Goal: Task Accomplishment & Management: Use online tool/utility

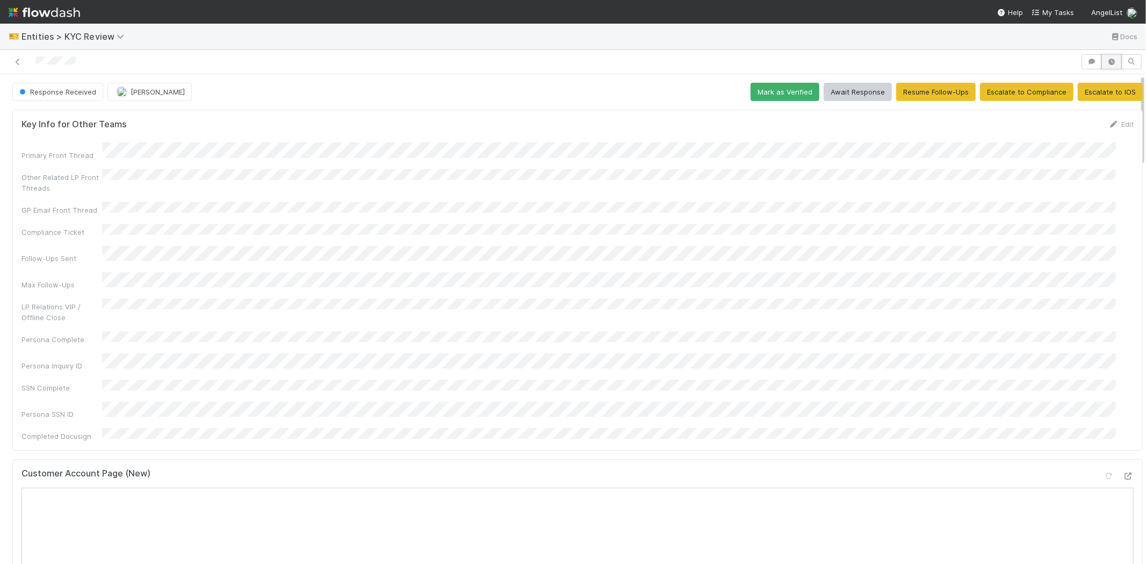
click at [1106, 62] on icon "button" at bounding box center [1111, 62] width 11 height 6
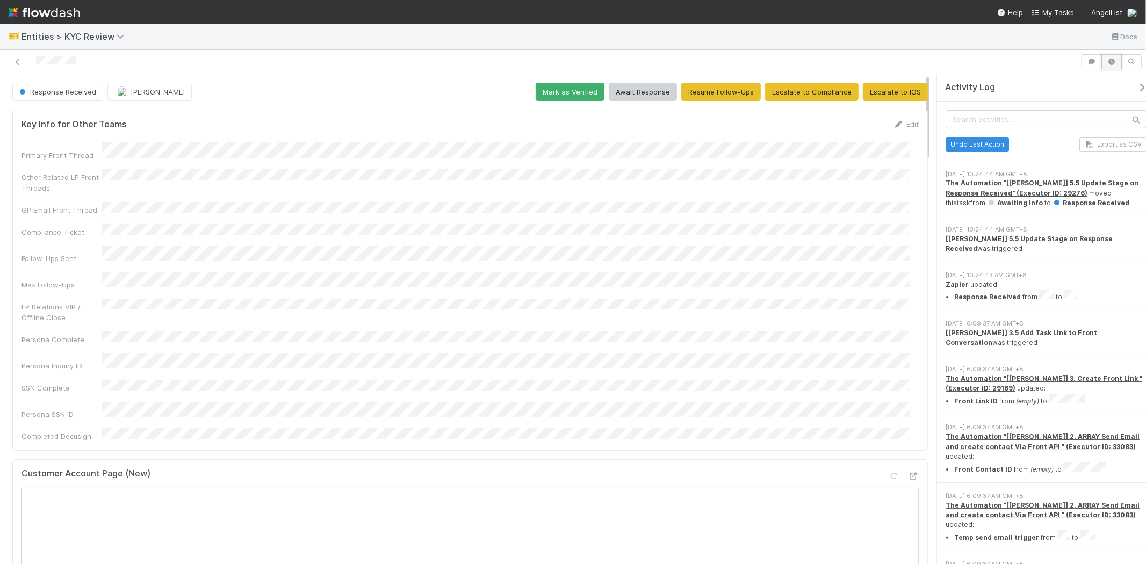
click at [1109, 62] on icon "button" at bounding box center [1111, 62] width 11 height 6
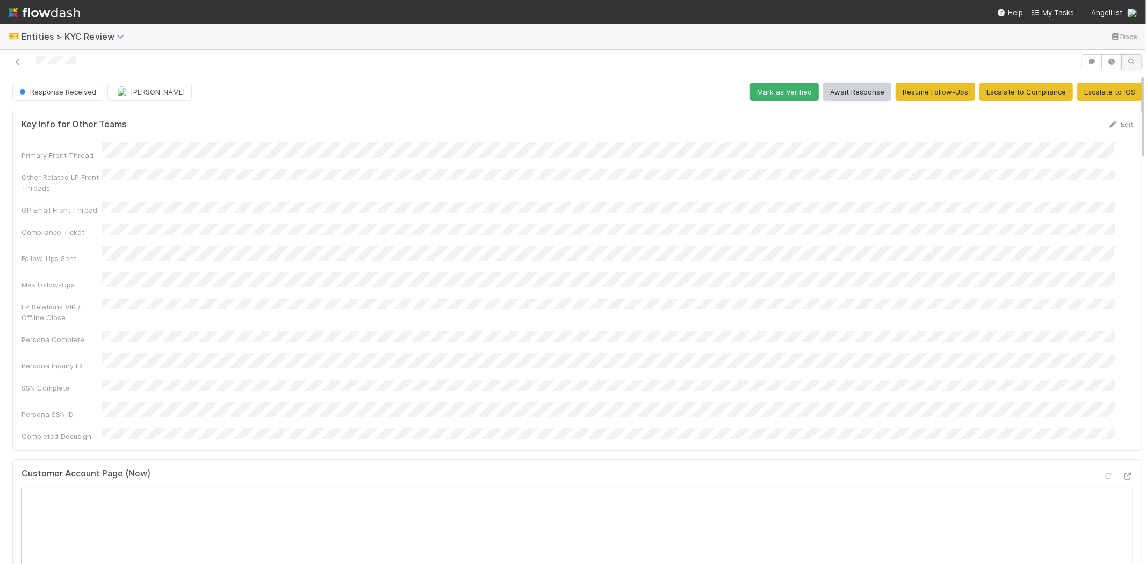
click at [1126, 63] on icon "button" at bounding box center [1131, 62] width 11 height 6
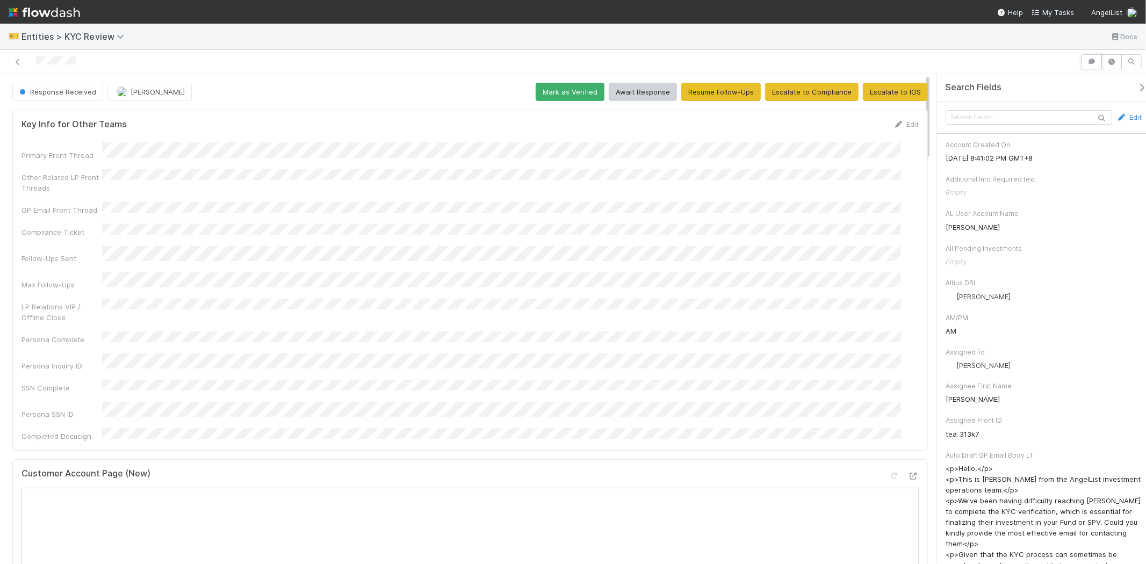
click at [1087, 62] on icon "button" at bounding box center [1092, 62] width 11 height 6
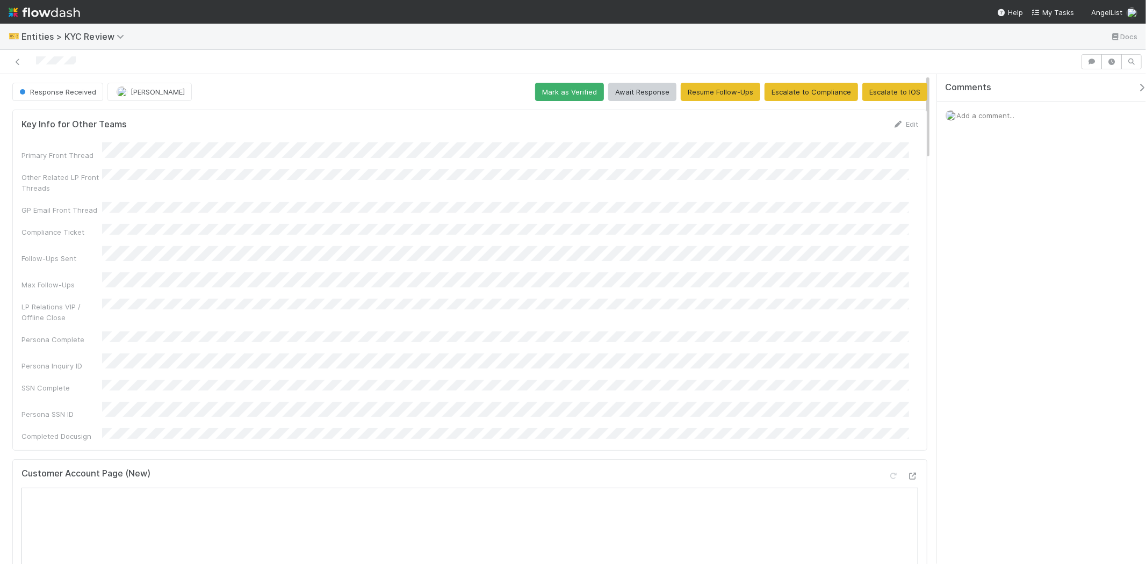
click at [981, 114] on span "Add a comment..." at bounding box center [985, 115] width 58 height 9
click at [978, 283] on button "Add Comment" at bounding box center [985, 281] width 62 height 18
click at [890, 90] on button "Escalate to IOS" at bounding box center [894, 92] width 65 height 18
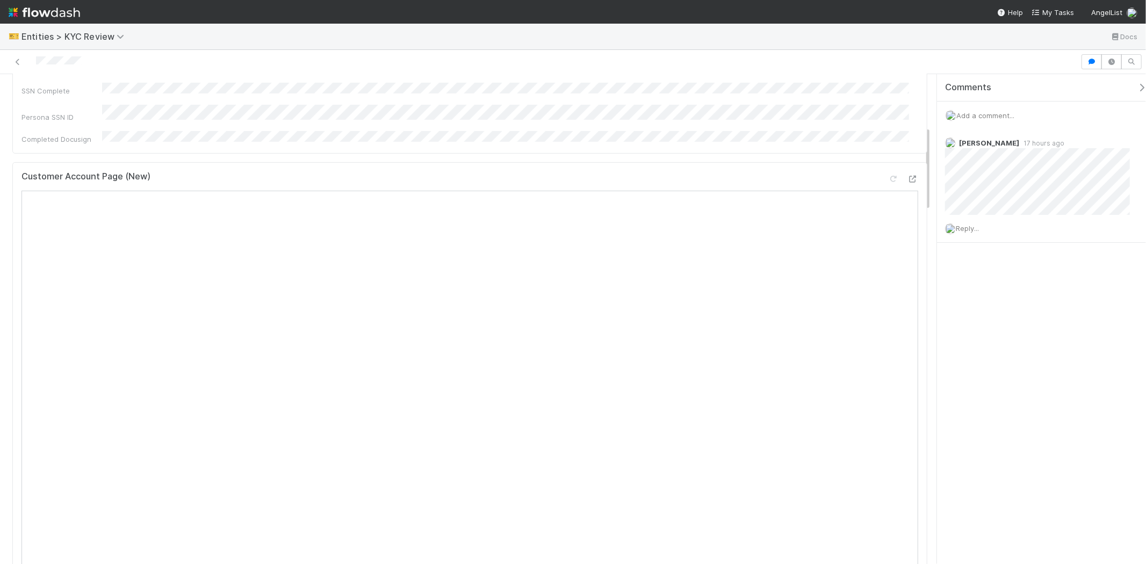
scroll to position [298, 0]
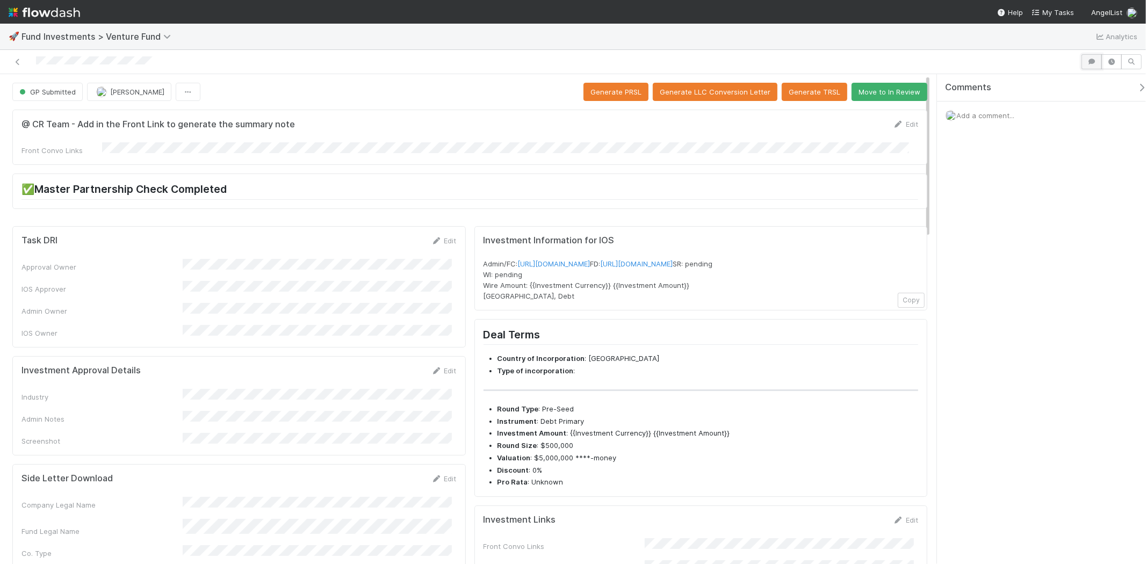
click at [1089, 63] on icon "button" at bounding box center [1092, 62] width 11 height 6
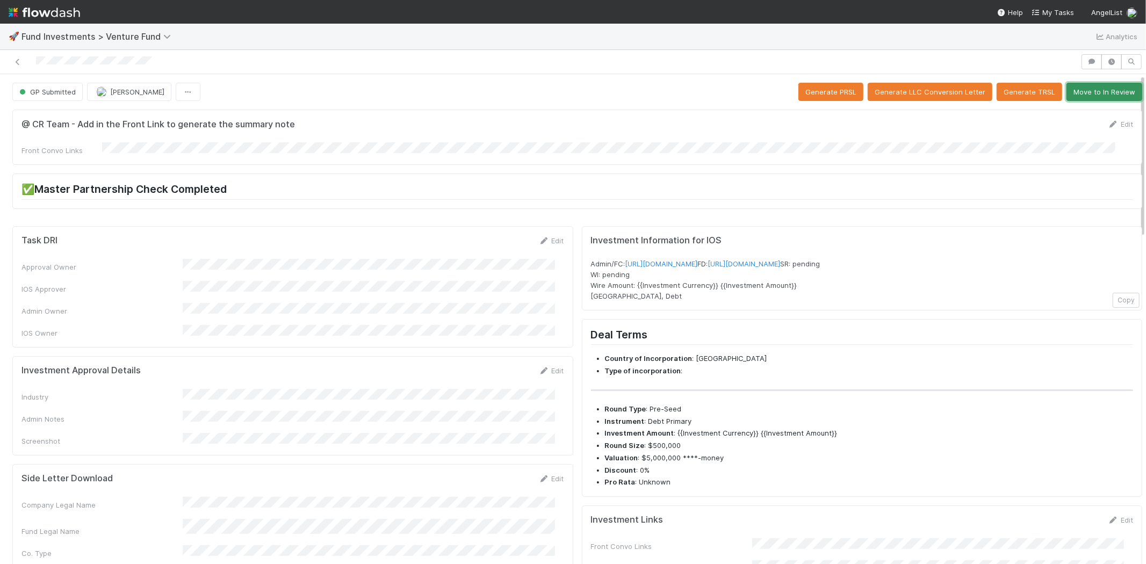
click at [1073, 88] on button "Move to In Review" at bounding box center [1105, 92] width 76 height 18
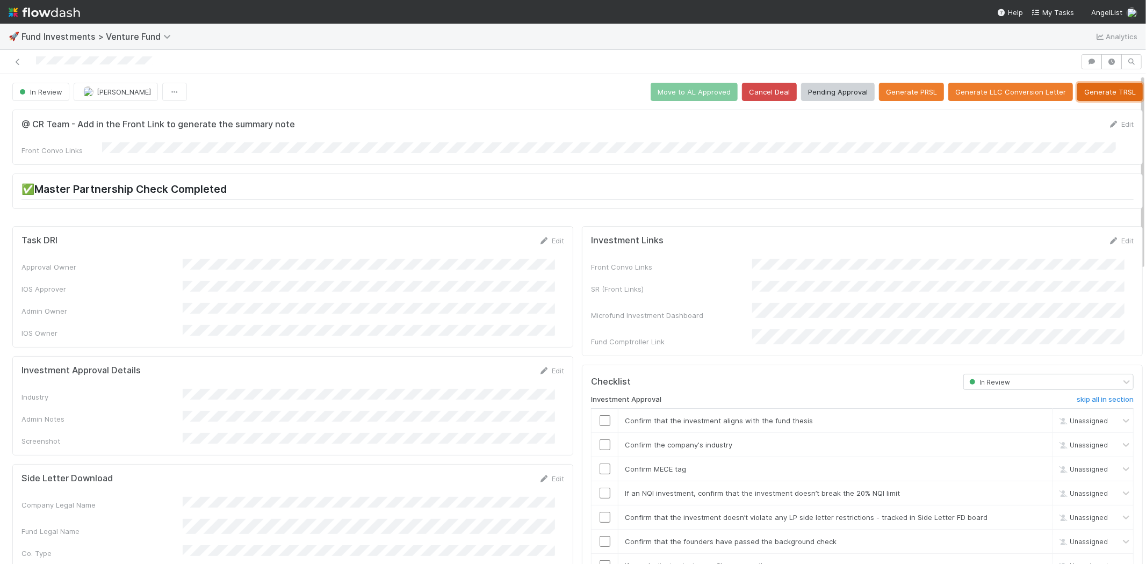
click at [1094, 92] on button "Generate TRSL" at bounding box center [1110, 92] width 66 height 18
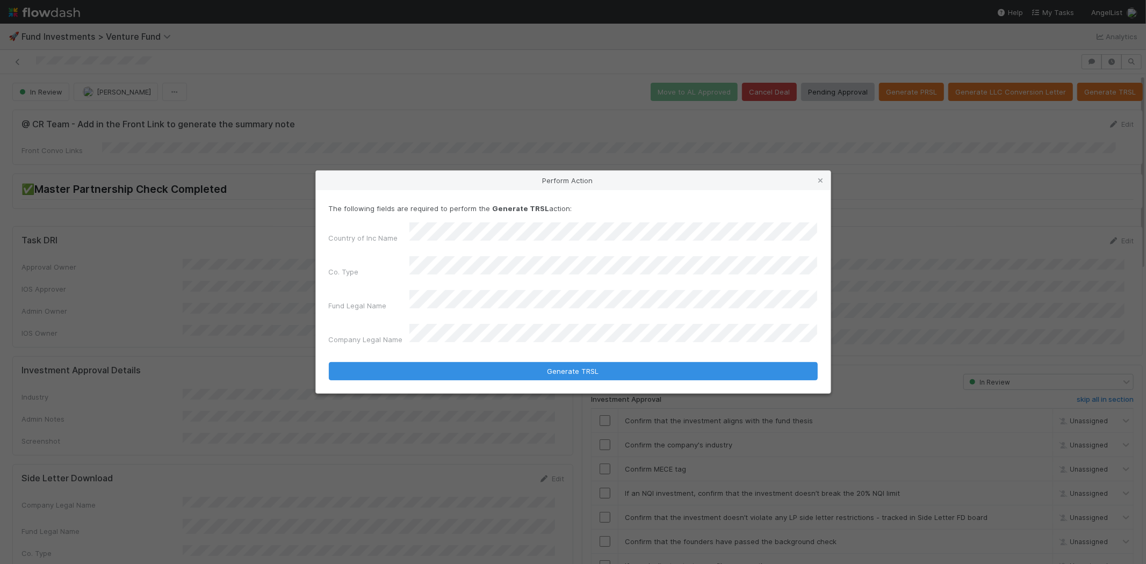
click at [329, 362] on button "Generate TRSL" at bounding box center [573, 371] width 489 height 18
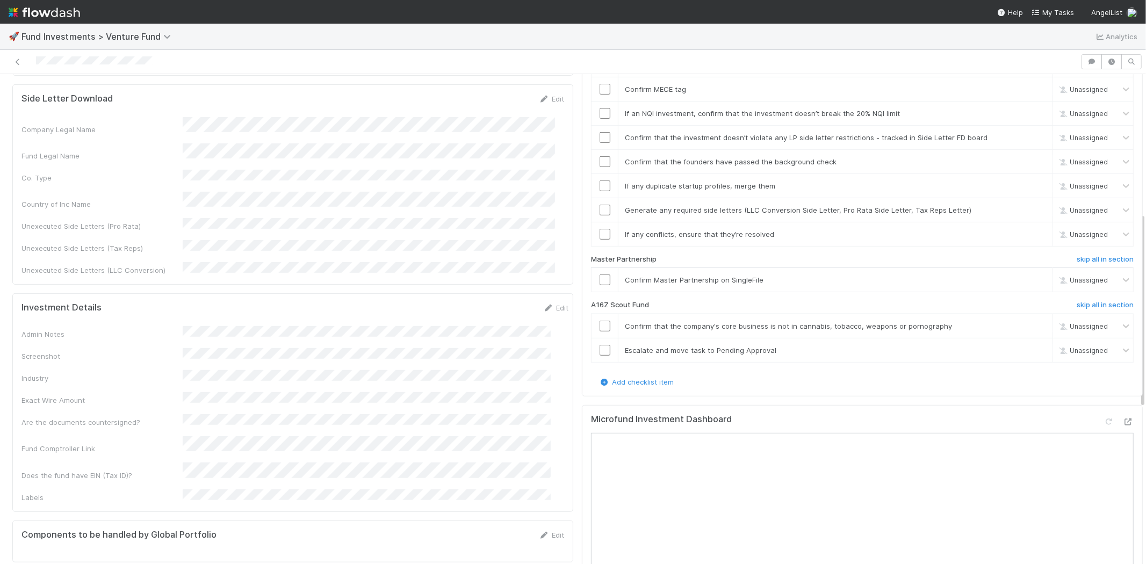
scroll to position [261, 0]
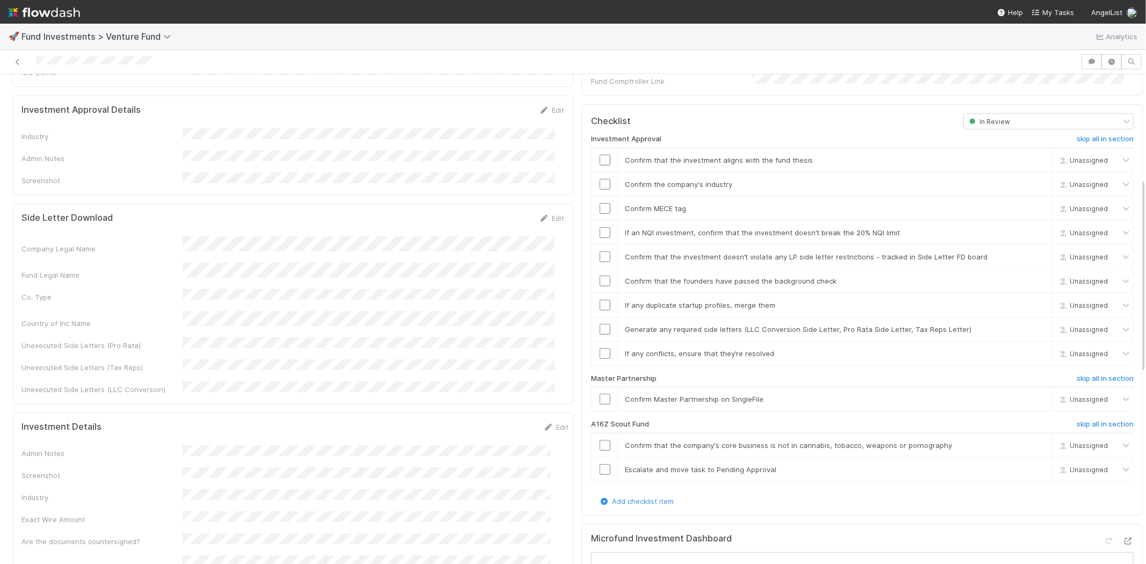
click at [541, 105] on div "Edit" at bounding box center [551, 110] width 25 height 11
click at [545, 106] on link "Edit" at bounding box center [551, 110] width 25 height 9
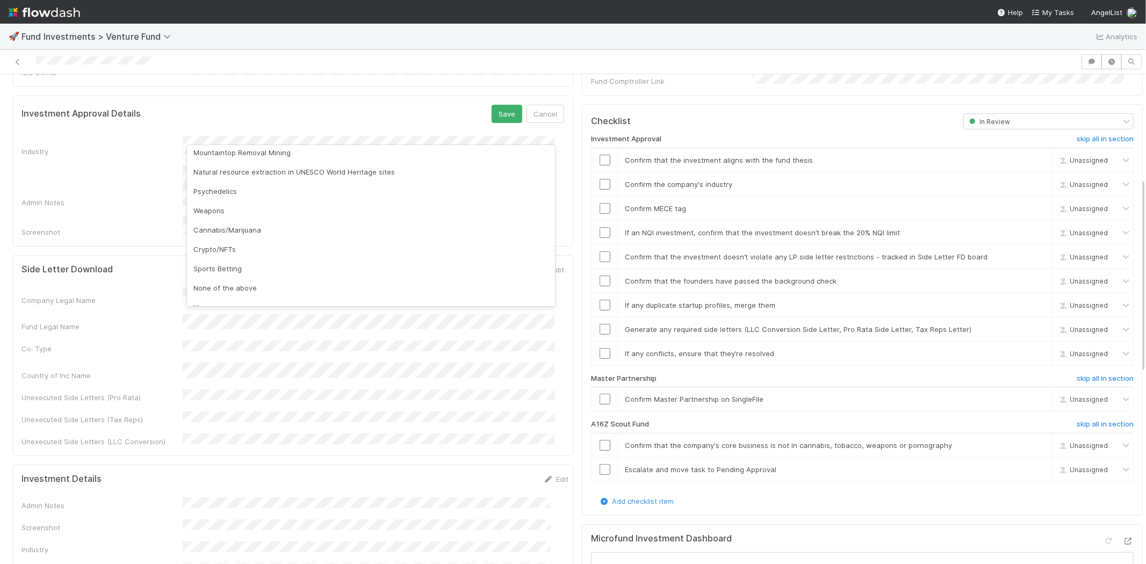
scroll to position [298, 0]
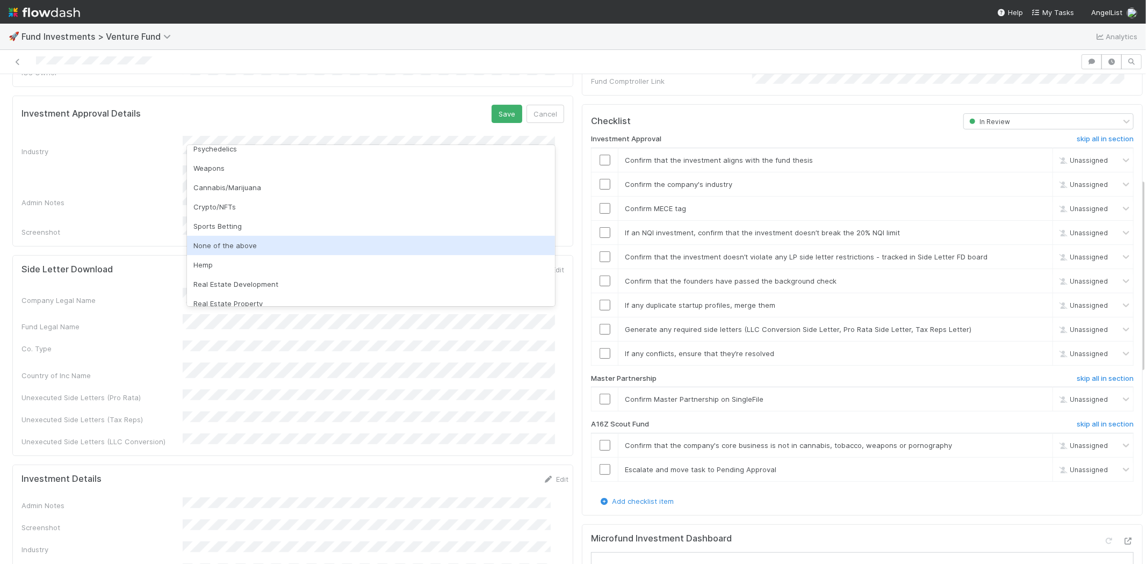
click at [254, 245] on div "None of the above" at bounding box center [371, 245] width 368 height 19
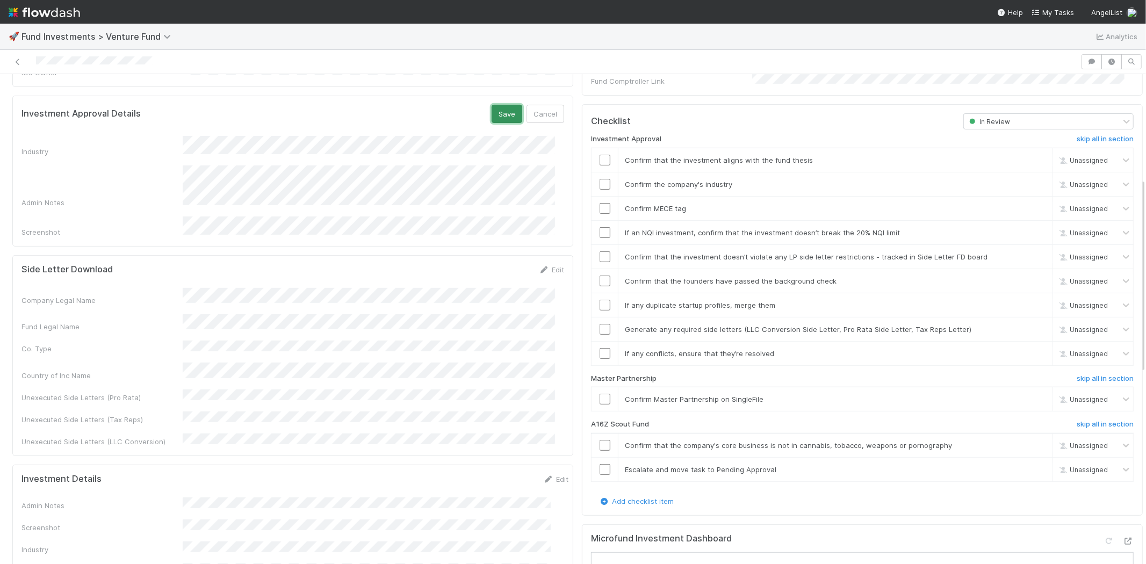
click at [500, 105] on button "Save" at bounding box center [507, 114] width 31 height 18
drag, startPoint x: 588, startPoint y: 142, endPoint x: 593, endPoint y: 154, distance: 12.1
click at [592, 155] on div at bounding box center [605, 160] width 26 height 11
click at [600, 155] on input "checkbox" at bounding box center [605, 160] width 11 height 11
click at [600, 179] on input "checkbox" at bounding box center [605, 184] width 11 height 11
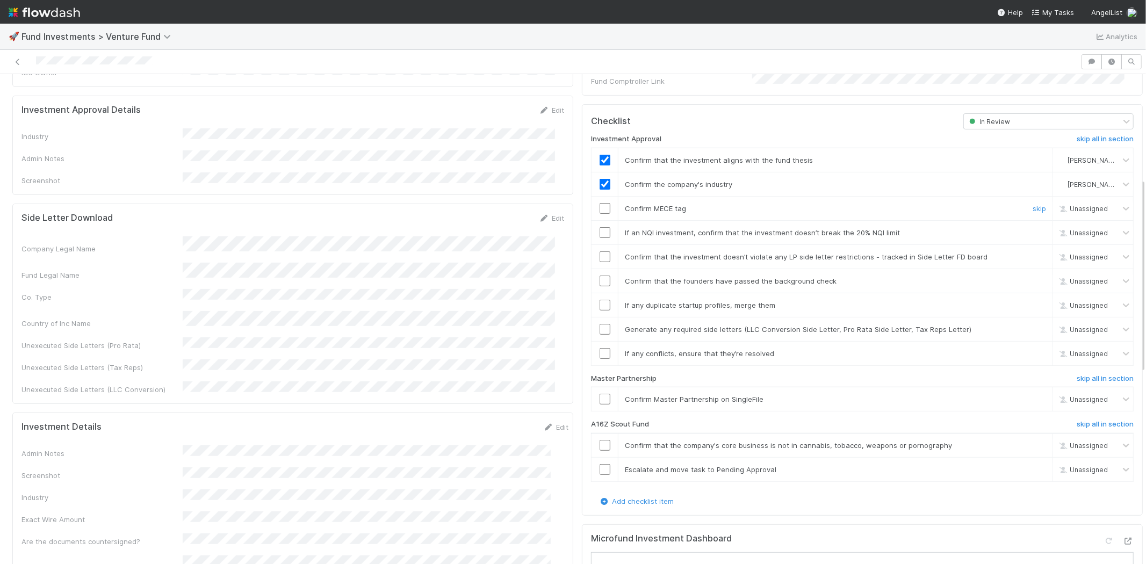
click at [600, 203] on input "checkbox" at bounding box center [605, 208] width 11 height 11
click at [600, 227] on input "checkbox" at bounding box center [605, 232] width 11 height 11
click at [600, 251] on input "checkbox" at bounding box center [605, 256] width 11 height 11
click at [600, 276] on input "checkbox" at bounding box center [605, 281] width 11 height 11
click at [600, 300] on input "checkbox" at bounding box center [605, 305] width 11 height 11
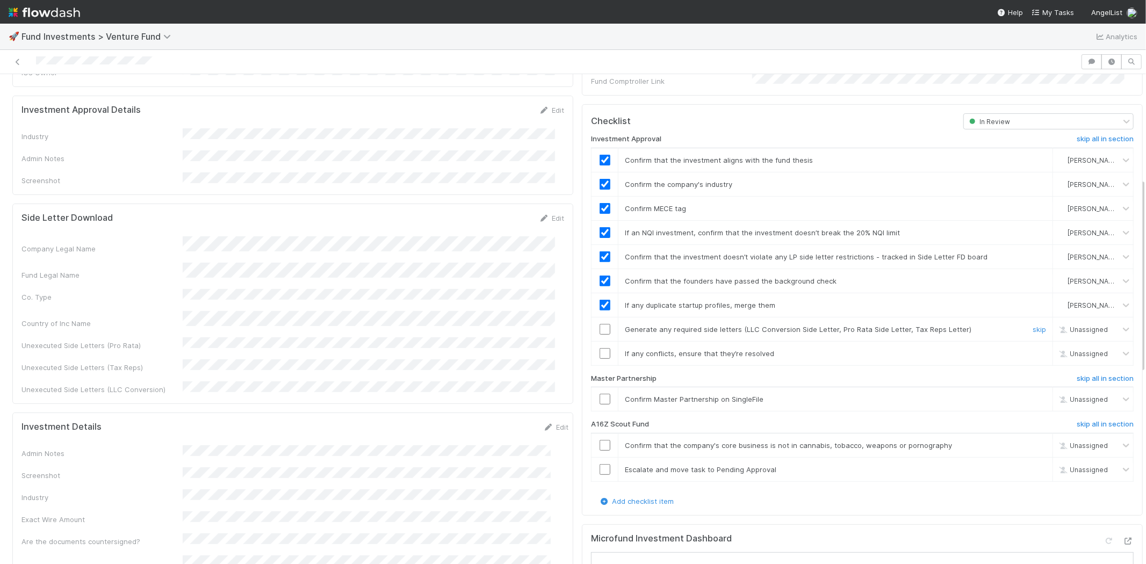
click at [600, 324] on input "checkbox" at bounding box center [605, 329] width 11 height 11
click at [600, 394] on input "checkbox" at bounding box center [605, 399] width 11 height 11
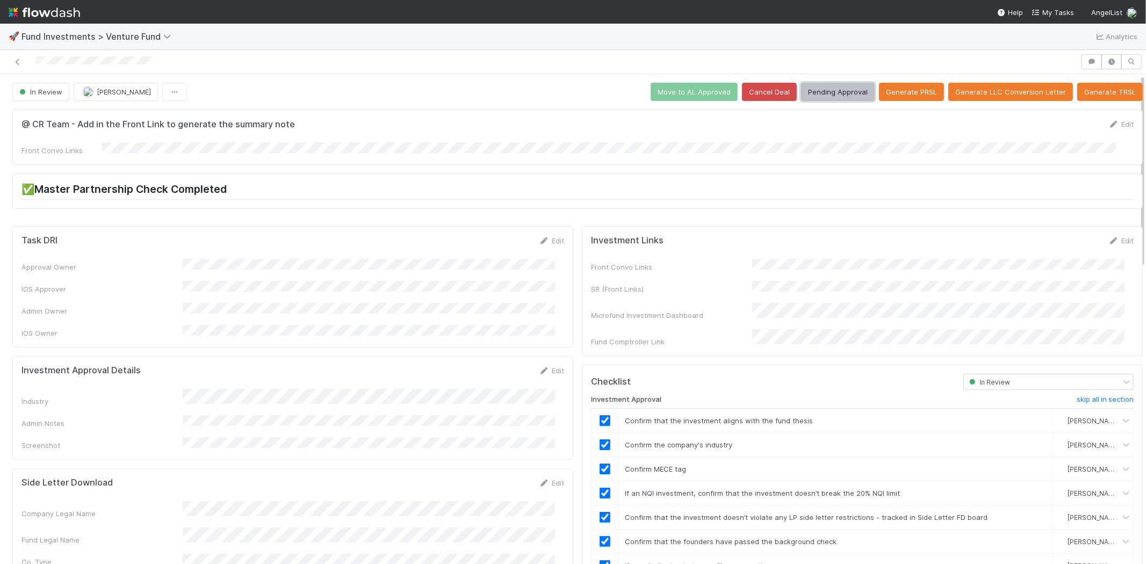
click at [824, 92] on button "Pending Approval" at bounding box center [838, 92] width 74 height 18
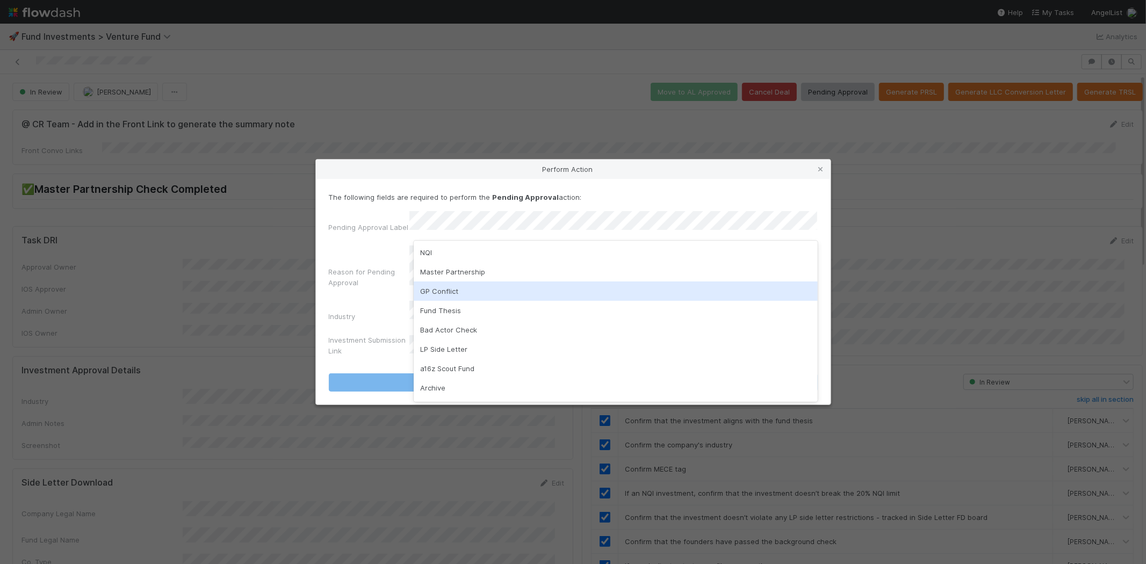
click at [440, 283] on div "GP Conflict" at bounding box center [616, 291] width 404 height 19
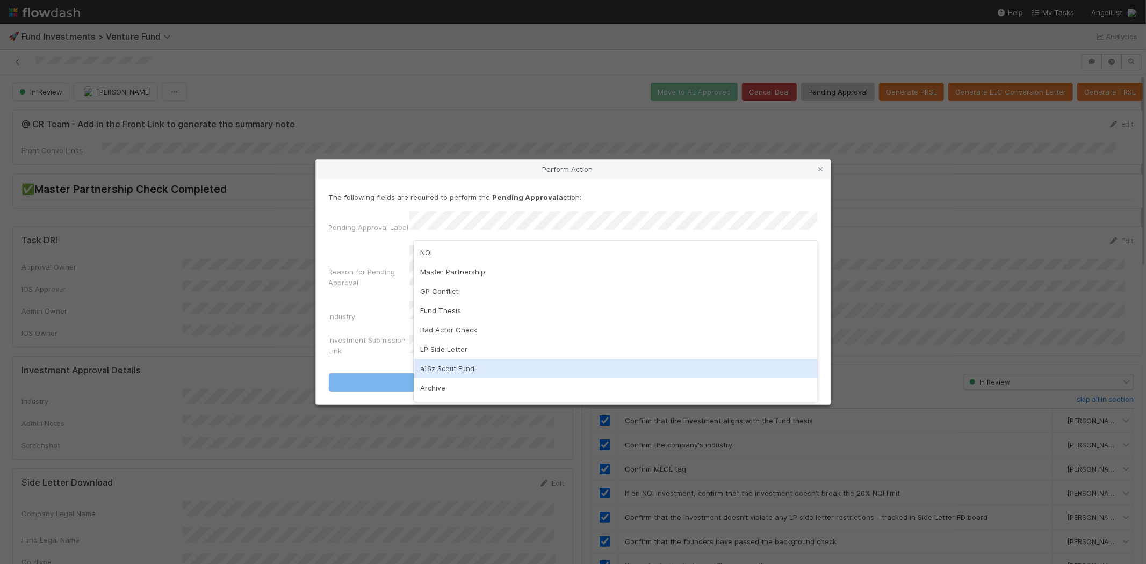
click at [449, 359] on div "a16z Scout Fund" at bounding box center [616, 368] width 404 height 19
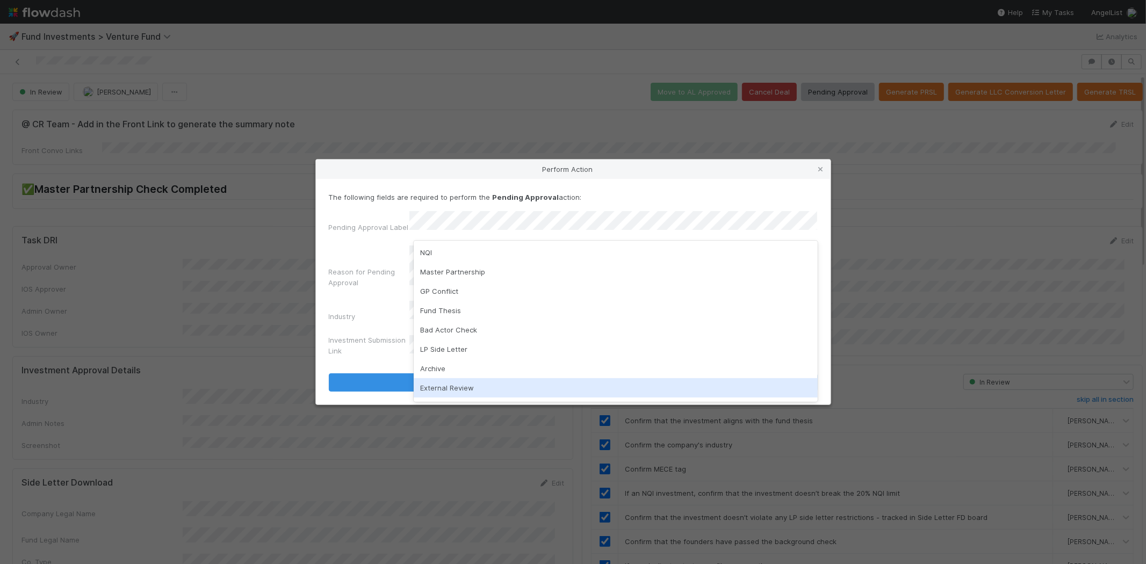
drag, startPoint x: 461, startPoint y: 382, endPoint x: 476, endPoint y: 354, distance: 32.0
click at [461, 380] on div "External Review" at bounding box center [616, 387] width 404 height 19
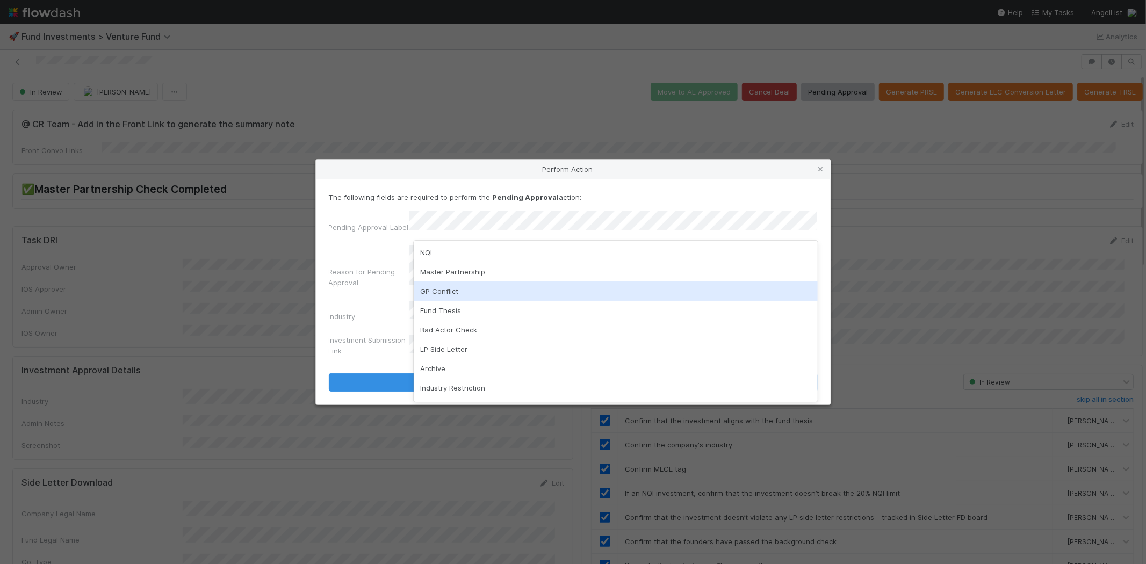
click at [473, 292] on div "GP Conflict" at bounding box center [616, 291] width 404 height 19
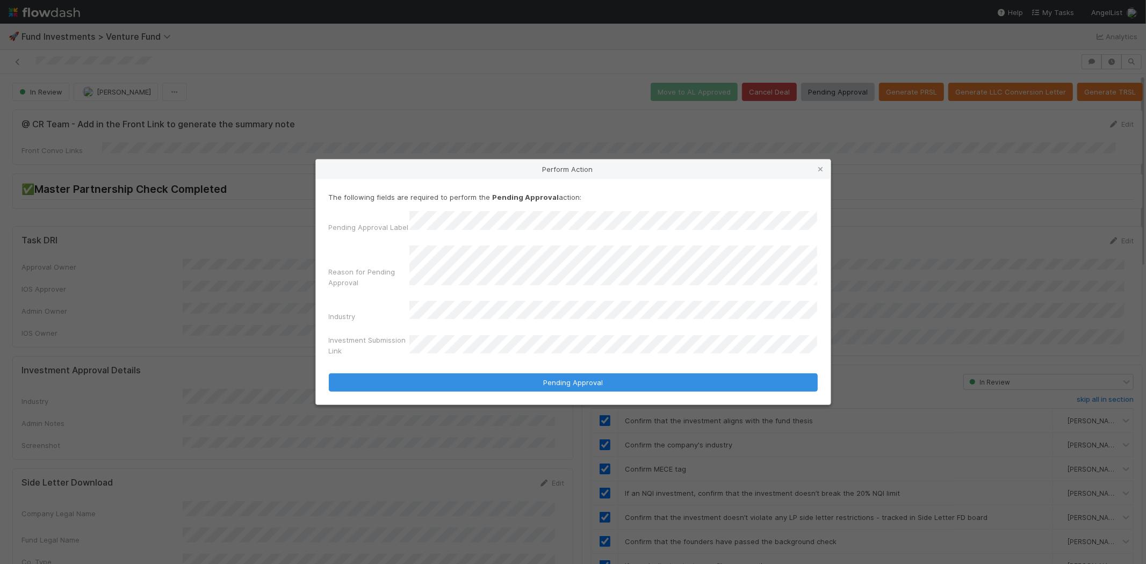
click at [329, 373] on button "Pending Approval" at bounding box center [573, 382] width 489 height 18
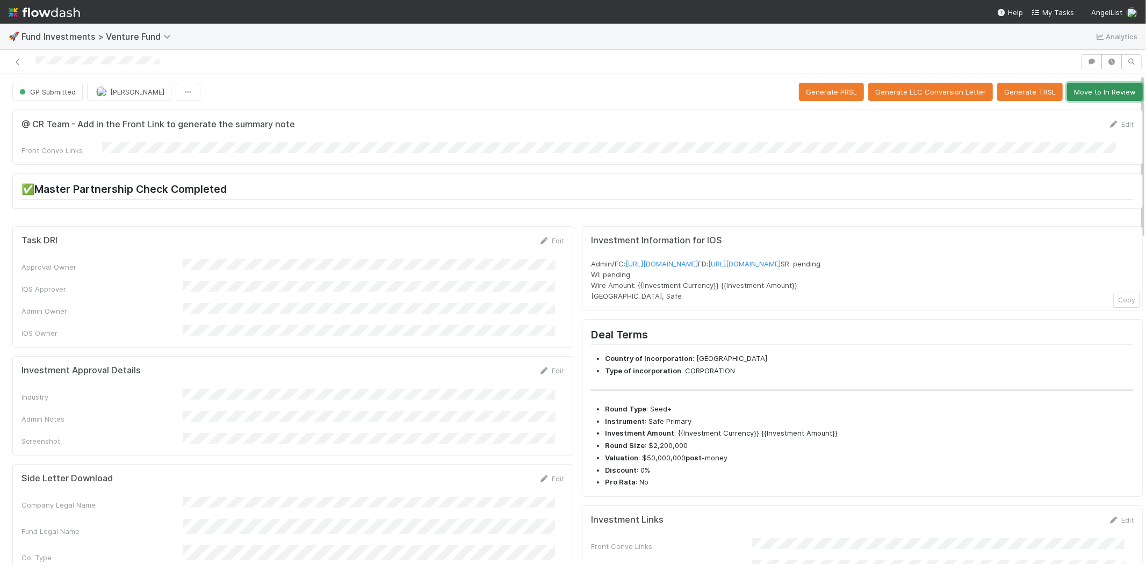
click at [1083, 89] on button "Move to In Review" at bounding box center [1105, 92] width 76 height 18
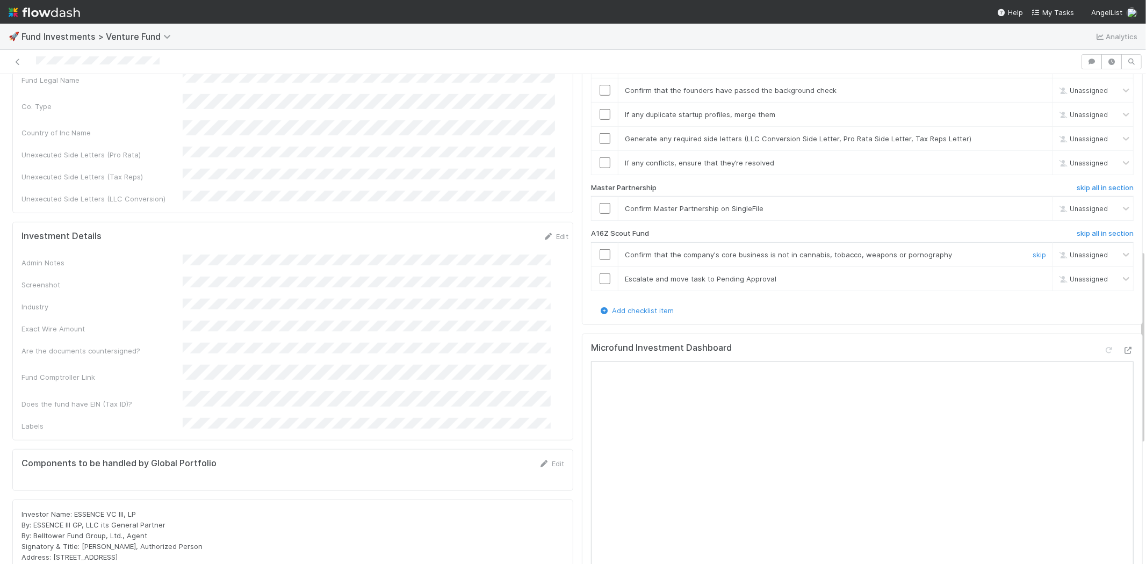
scroll to position [477, 0]
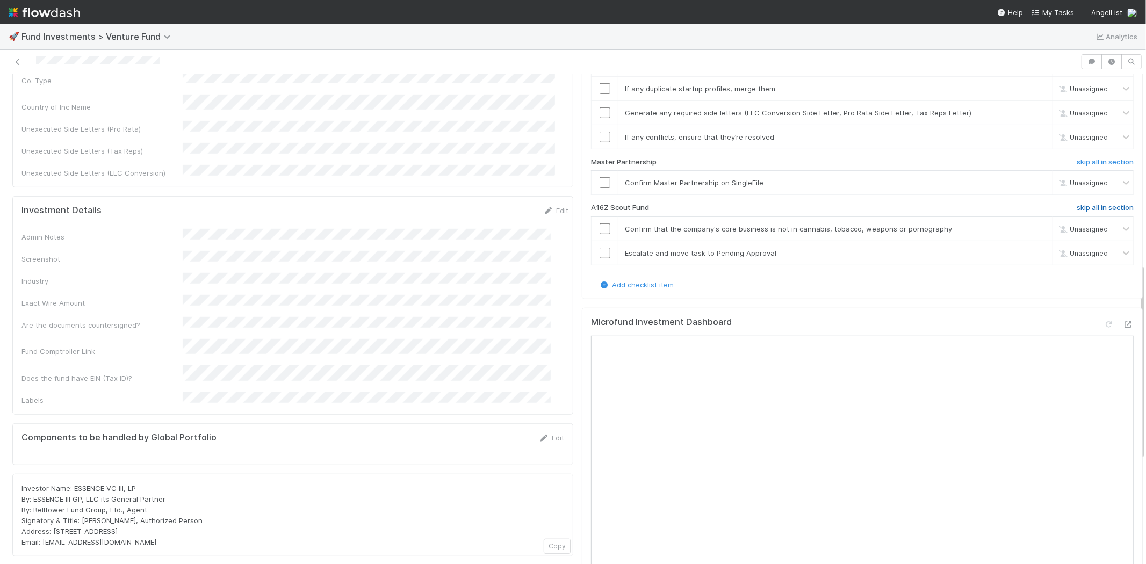
click at [1078, 204] on h6 "skip all in section" at bounding box center [1105, 208] width 57 height 9
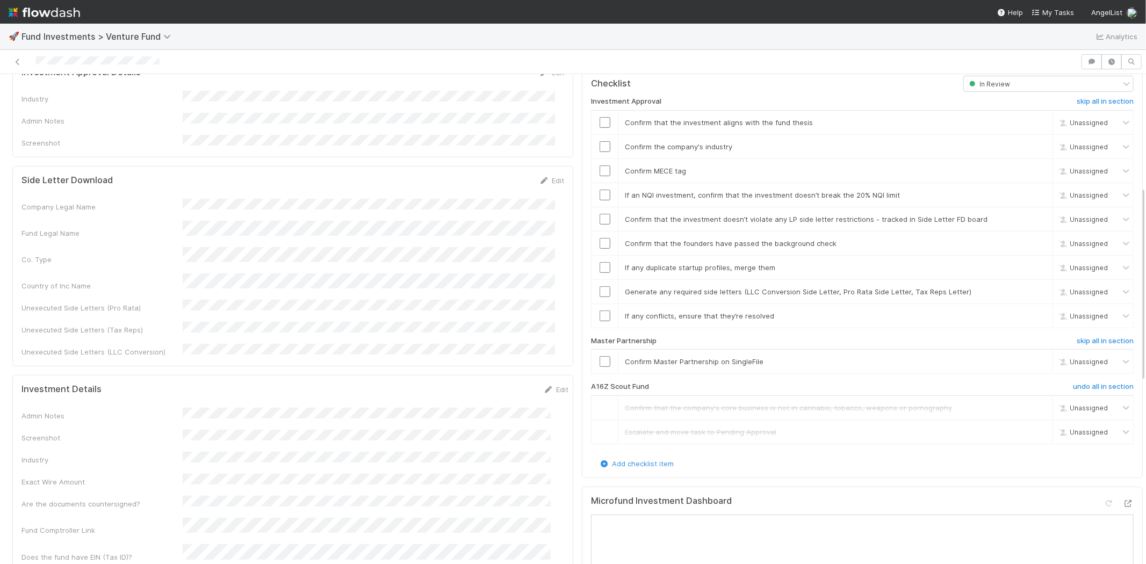
scroll to position [179, 0]
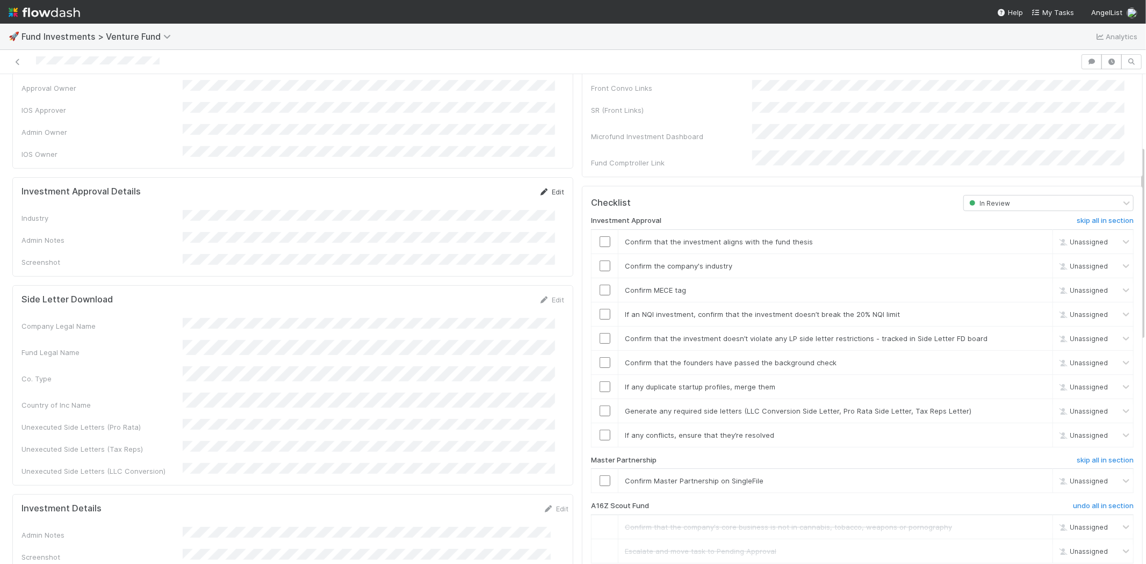
click at [542, 188] on link "Edit" at bounding box center [551, 192] width 25 height 9
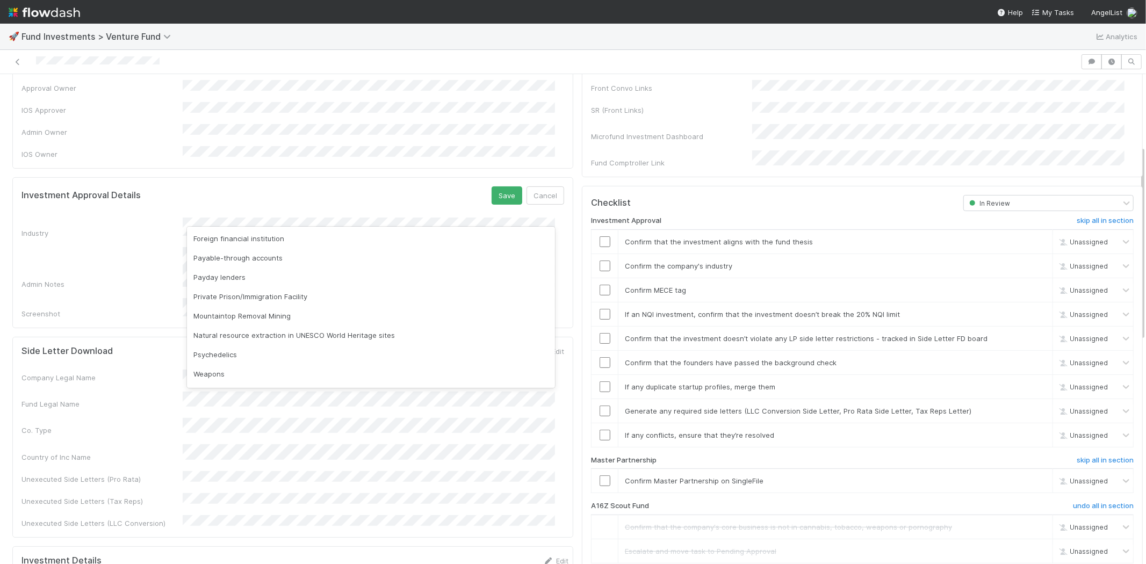
scroll to position [307, 0]
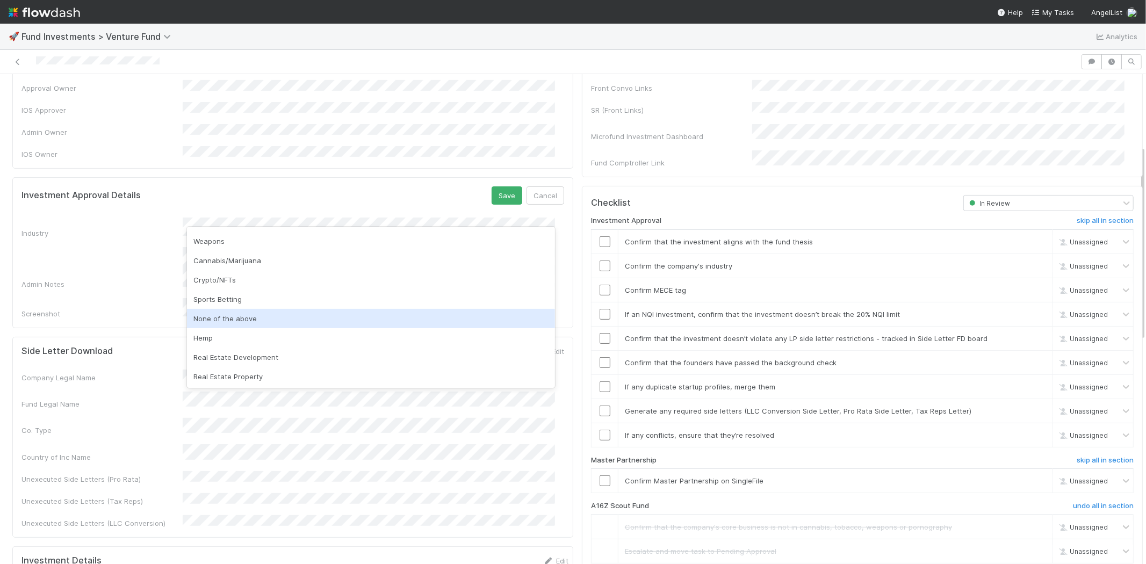
click at [236, 310] on div "None of the above" at bounding box center [371, 318] width 368 height 19
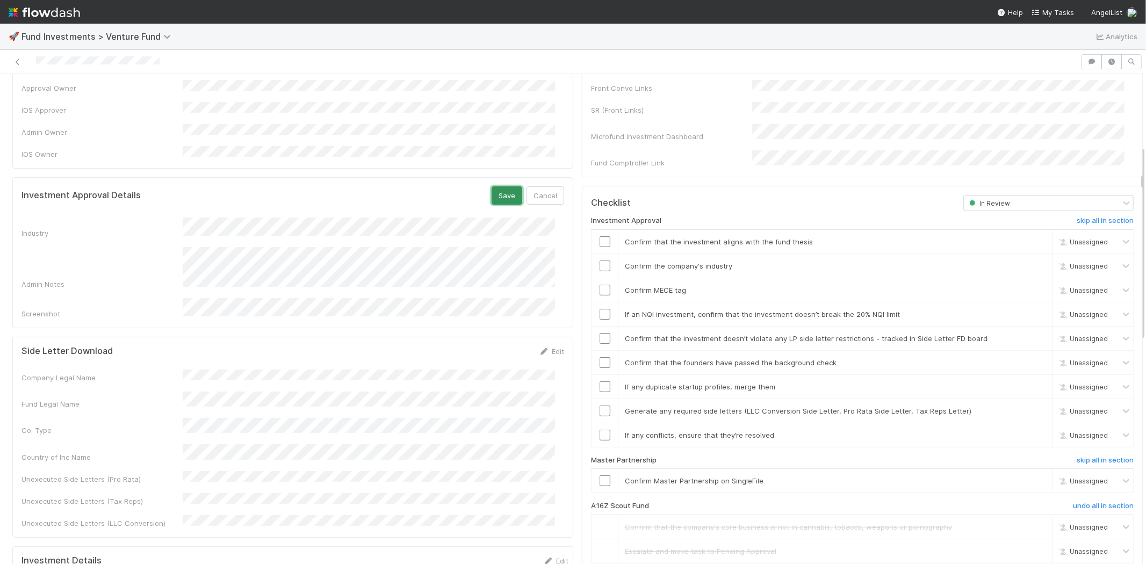
click at [497, 186] on button "Save" at bounding box center [507, 195] width 31 height 18
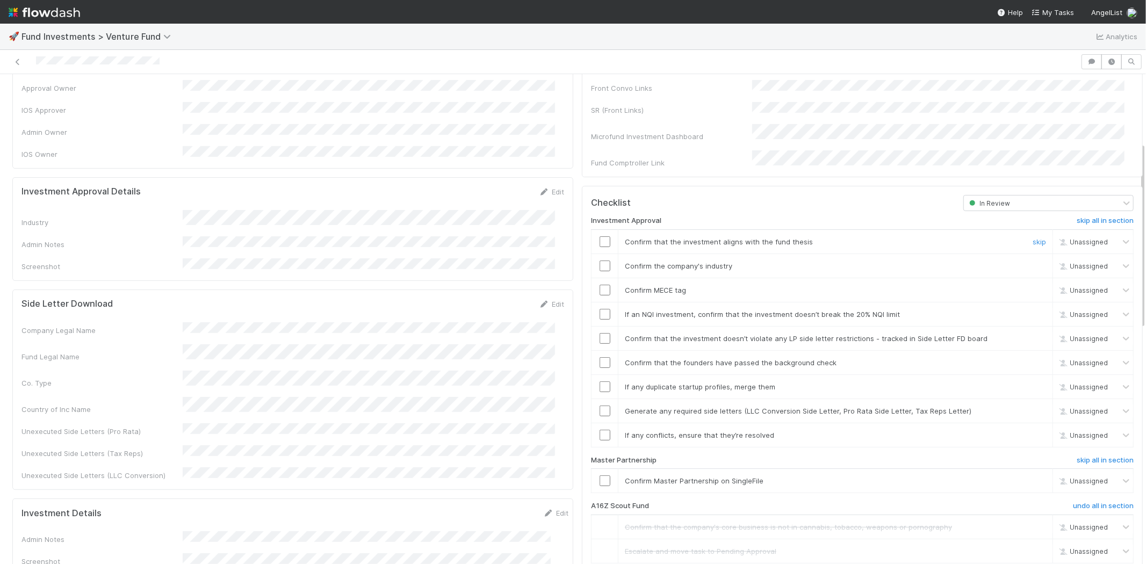
click at [600, 236] on input "checkbox" at bounding box center [605, 241] width 11 height 11
click at [592, 261] on div at bounding box center [605, 266] width 26 height 11
click at [600, 261] on input "checkbox" at bounding box center [605, 266] width 11 height 11
click at [600, 285] on input "checkbox" at bounding box center [605, 290] width 11 height 11
click at [600, 309] on input "checkbox" at bounding box center [605, 314] width 11 height 11
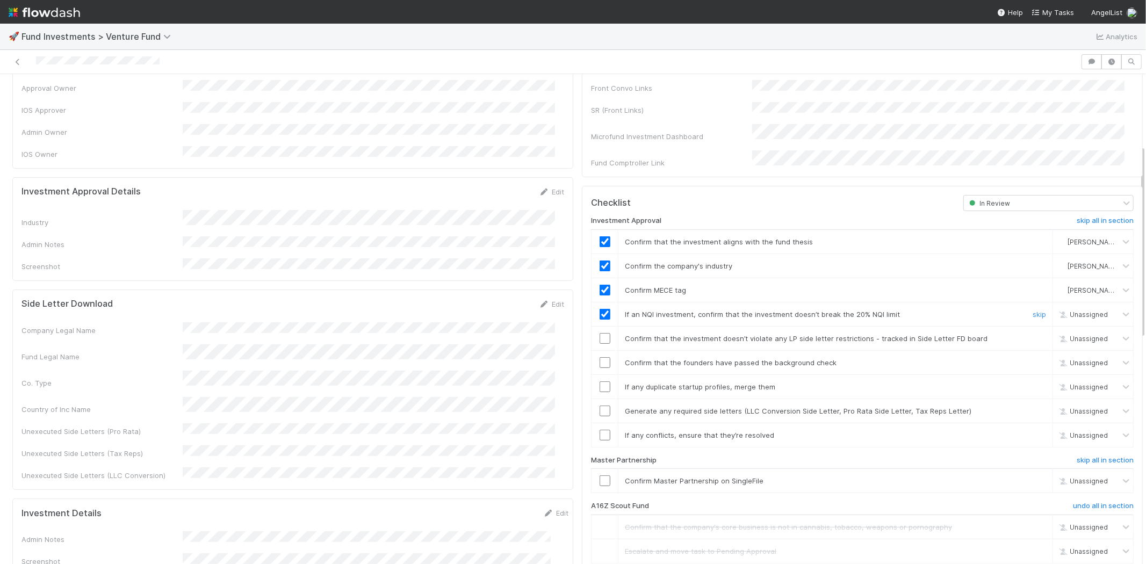
checkbox input "true"
click at [600, 333] on input "checkbox" at bounding box center [605, 338] width 11 height 11
click at [600, 357] on input "checkbox" at bounding box center [605, 362] width 11 height 11
click at [600, 382] on input "checkbox" at bounding box center [605, 387] width 11 height 11
click at [600, 406] on input "checkbox" at bounding box center [605, 411] width 11 height 11
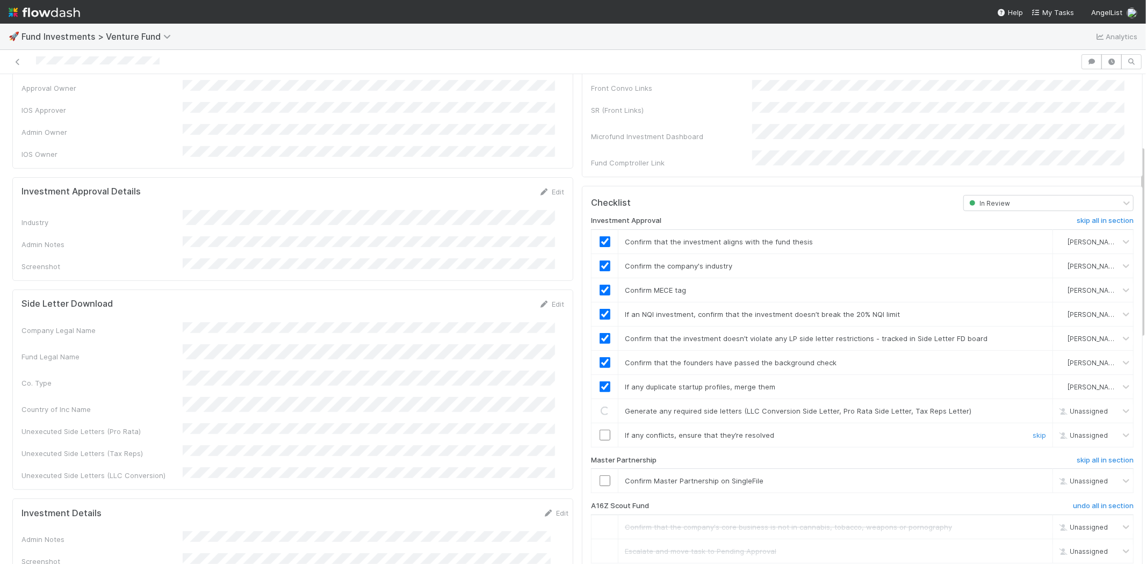
click at [600, 430] on input "checkbox" at bounding box center [605, 435] width 11 height 11
click at [600, 476] on input "checkbox" at bounding box center [605, 481] width 11 height 11
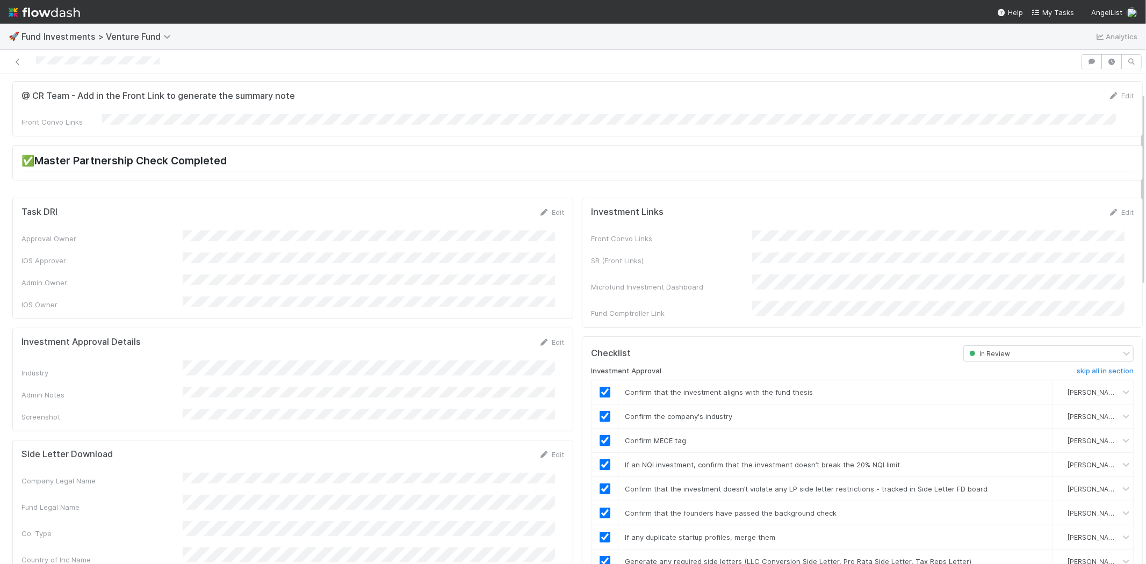
scroll to position [0, 0]
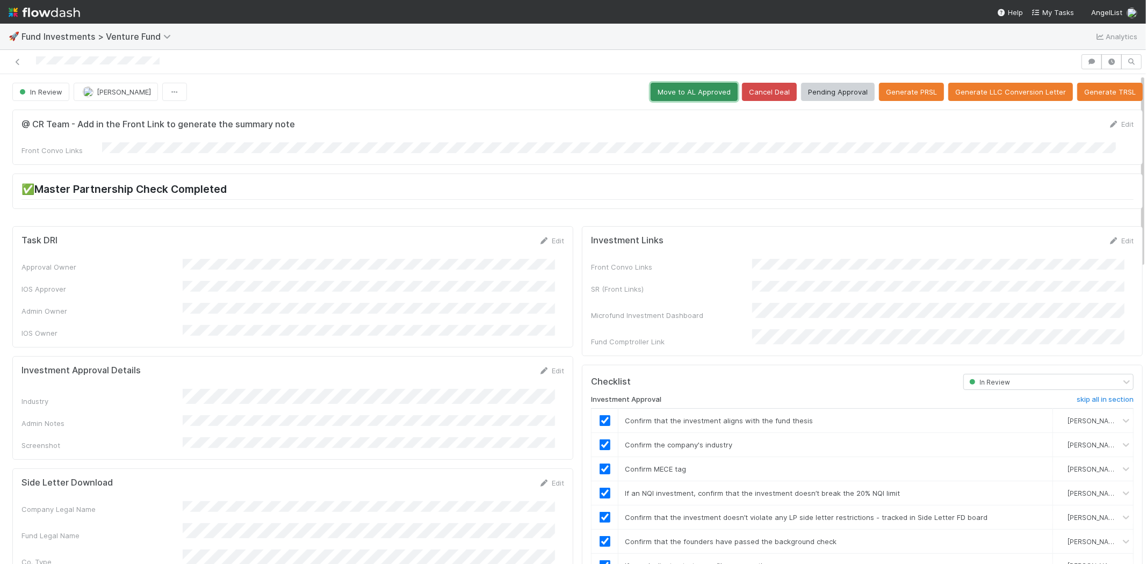
click at [684, 93] on button "Move to AL Approved" at bounding box center [694, 92] width 87 height 18
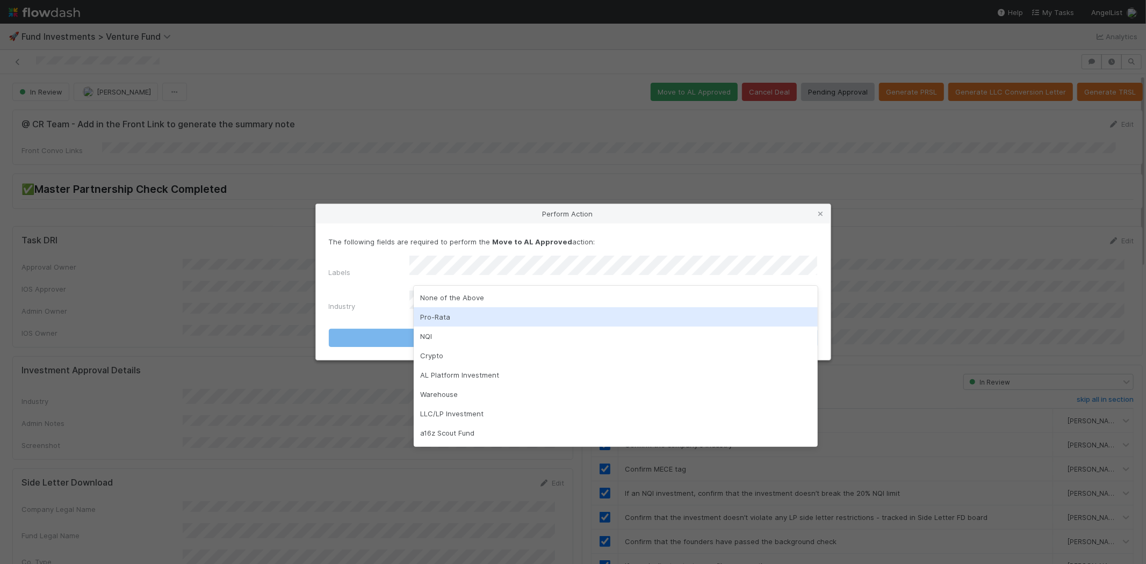
click at [437, 307] on div "Pro-Rata" at bounding box center [616, 316] width 404 height 19
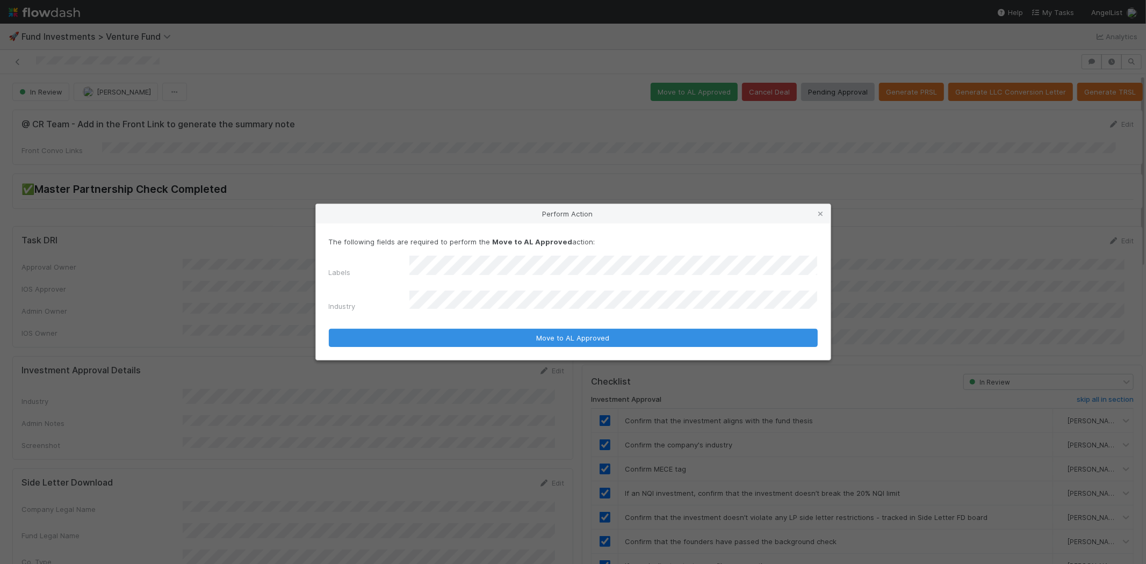
click at [437, 261] on div "The following fields are required to perform the Move to AL Approved action: La…" at bounding box center [573, 275] width 489 height 79
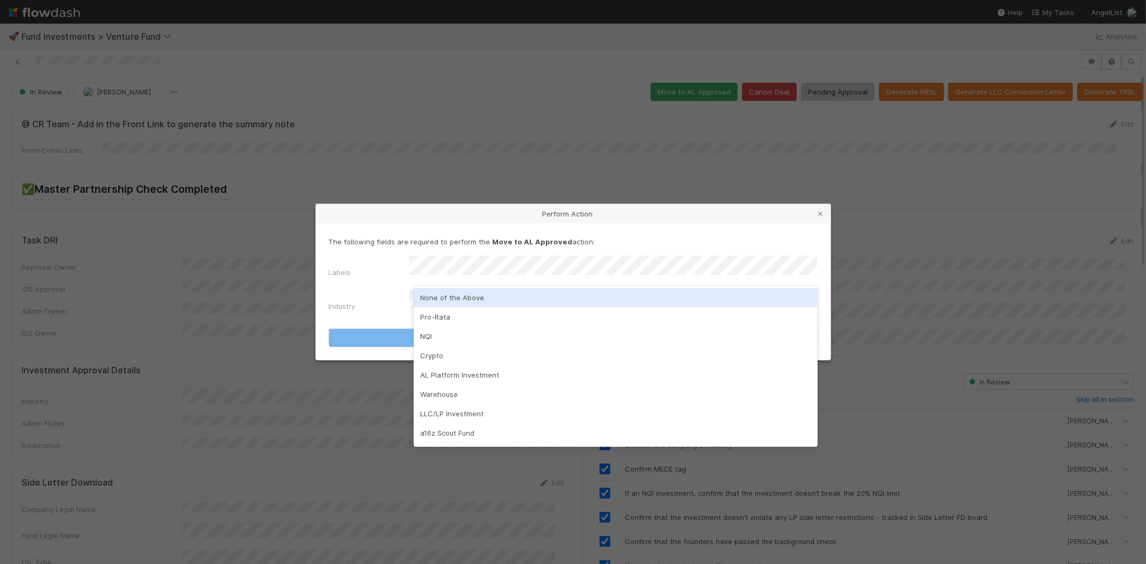
click at [445, 291] on div "None of the Above" at bounding box center [616, 297] width 404 height 19
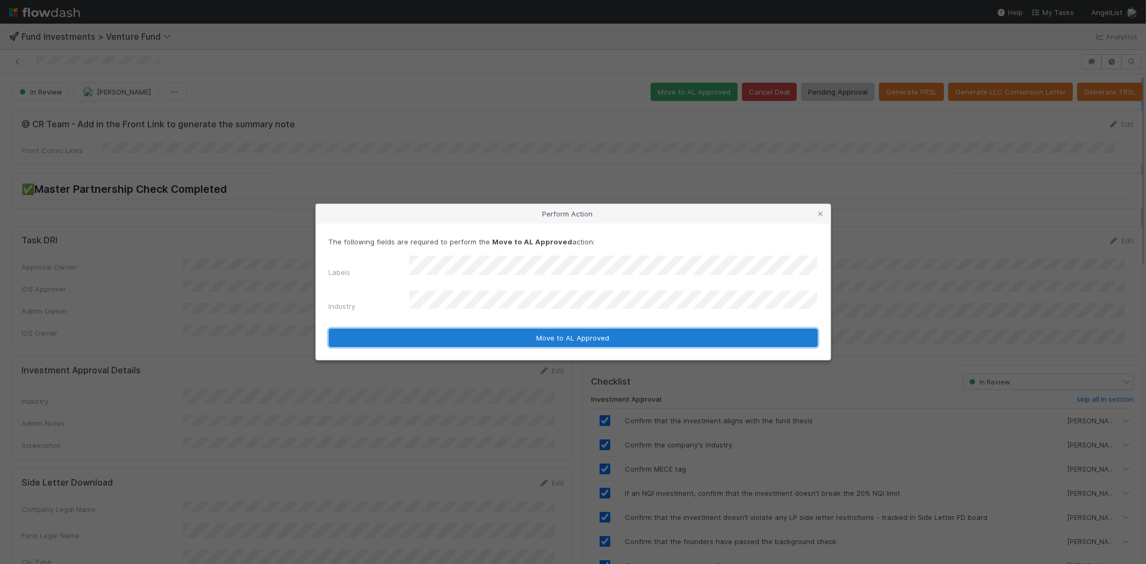
click at [427, 329] on button "Move to AL Approved" at bounding box center [573, 338] width 489 height 18
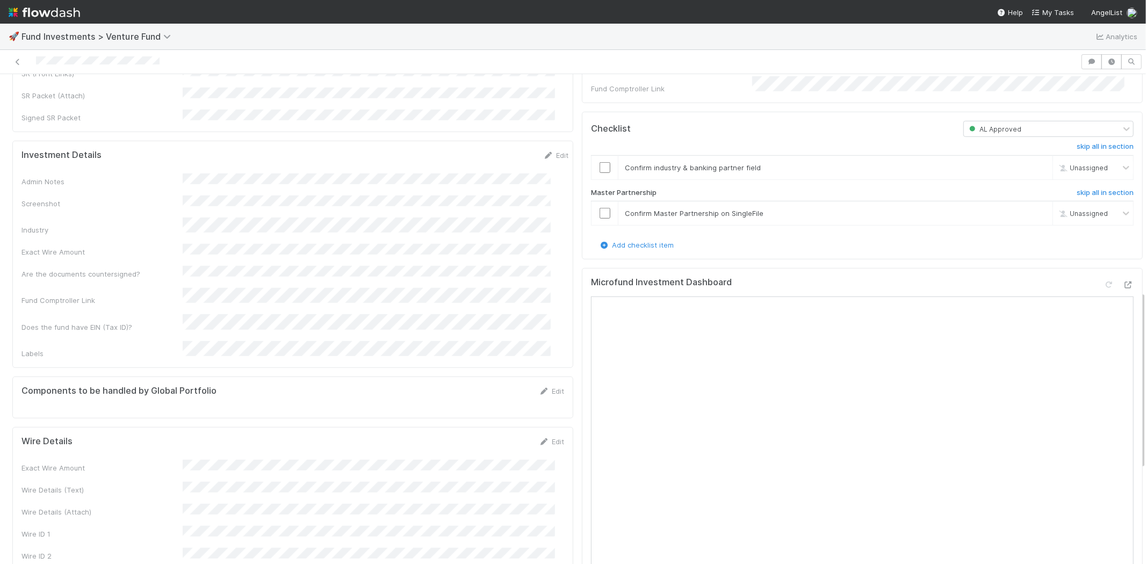
scroll to position [597, 0]
click at [1104, 287] on icon at bounding box center [1109, 283] width 11 height 7
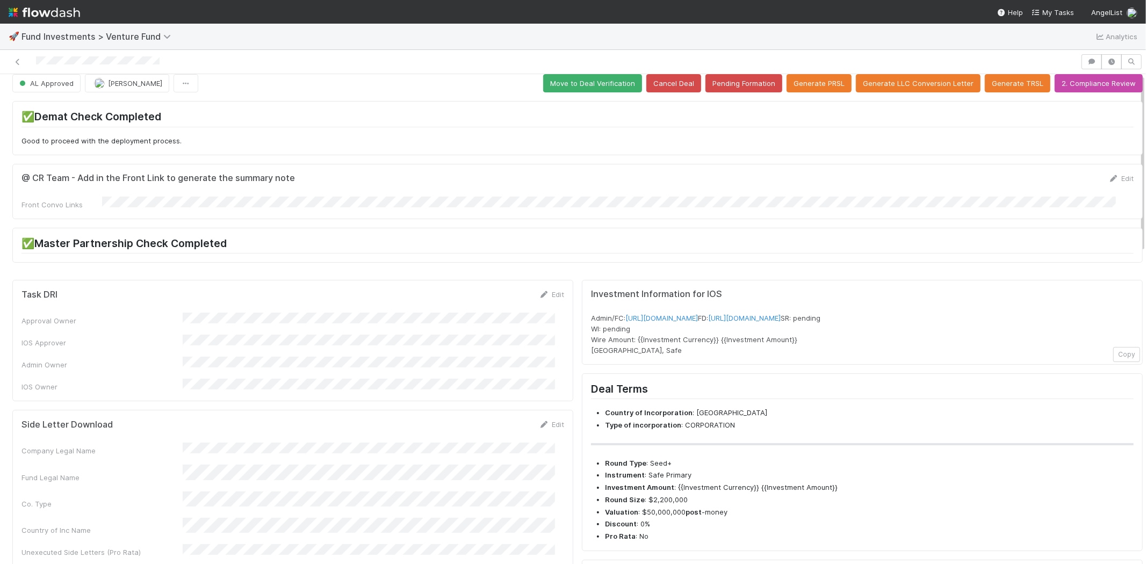
scroll to position [0, 0]
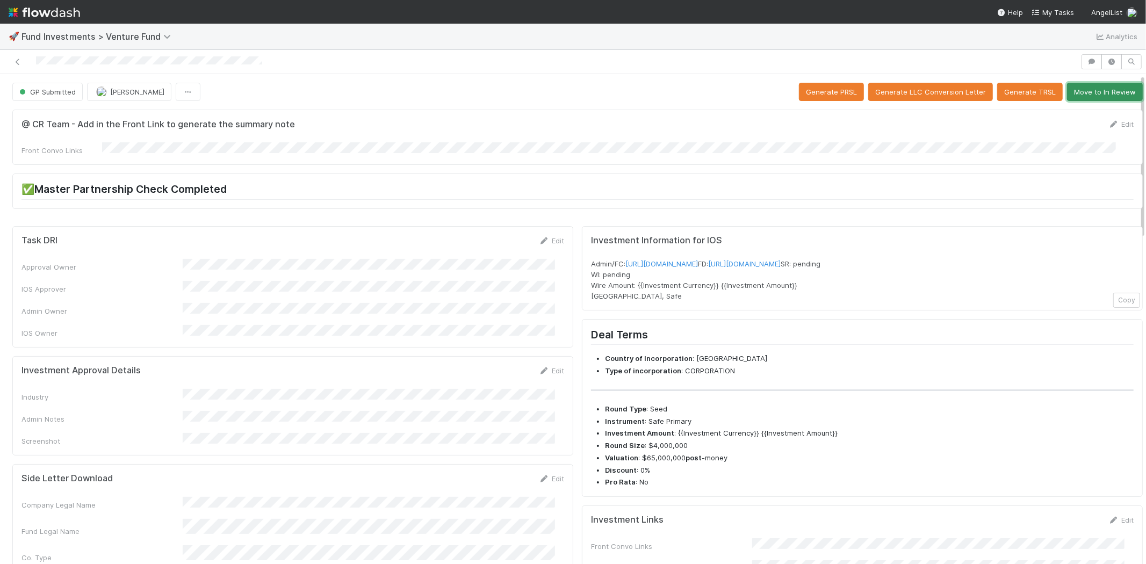
click at [1078, 83] on button "Move to In Review" at bounding box center [1105, 92] width 76 height 18
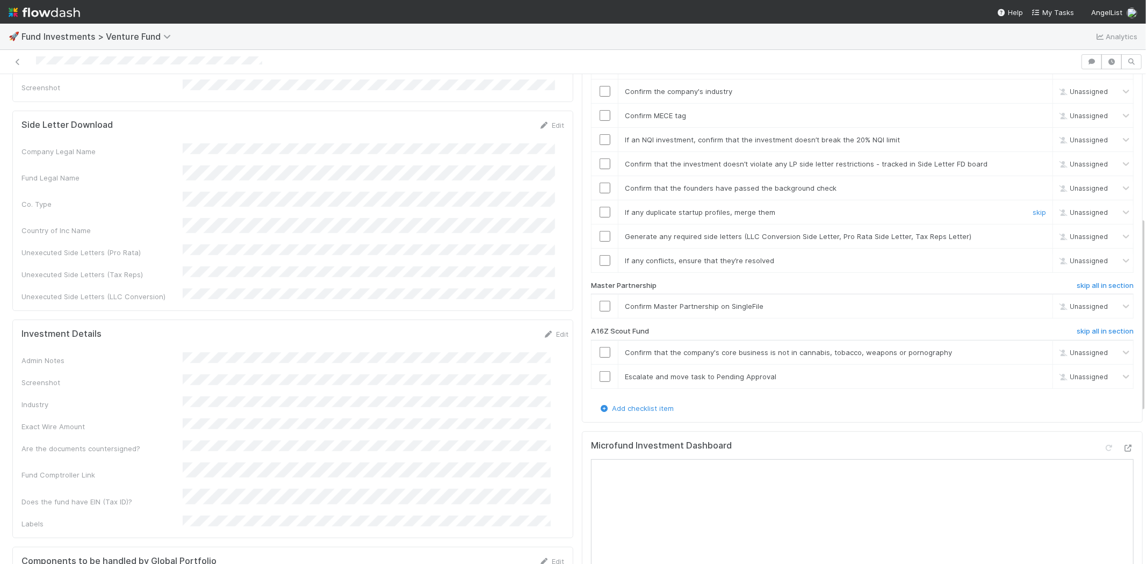
scroll to position [358, 0]
click at [1077, 323] on h6 "skip all in section" at bounding box center [1105, 327] width 57 height 9
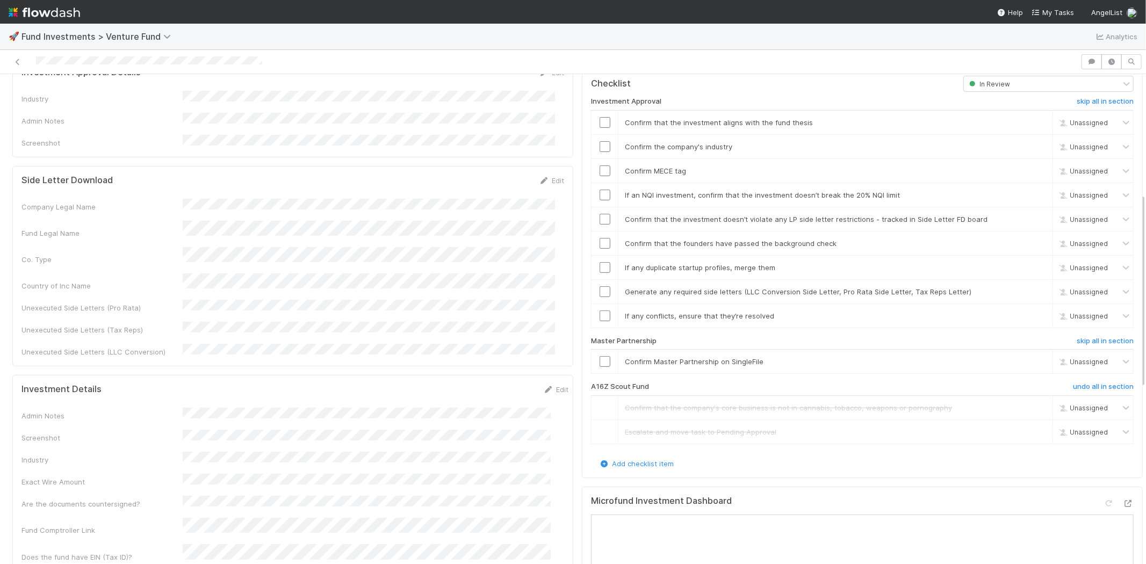
scroll to position [179, 0]
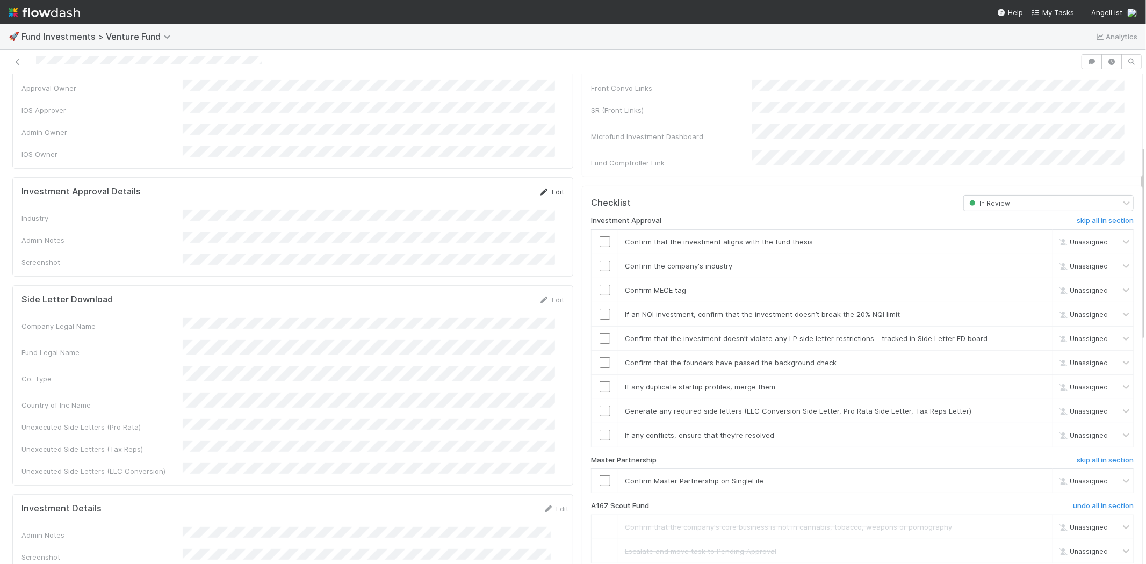
click at [545, 188] on link "Edit" at bounding box center [551, 192] width 25 height 9
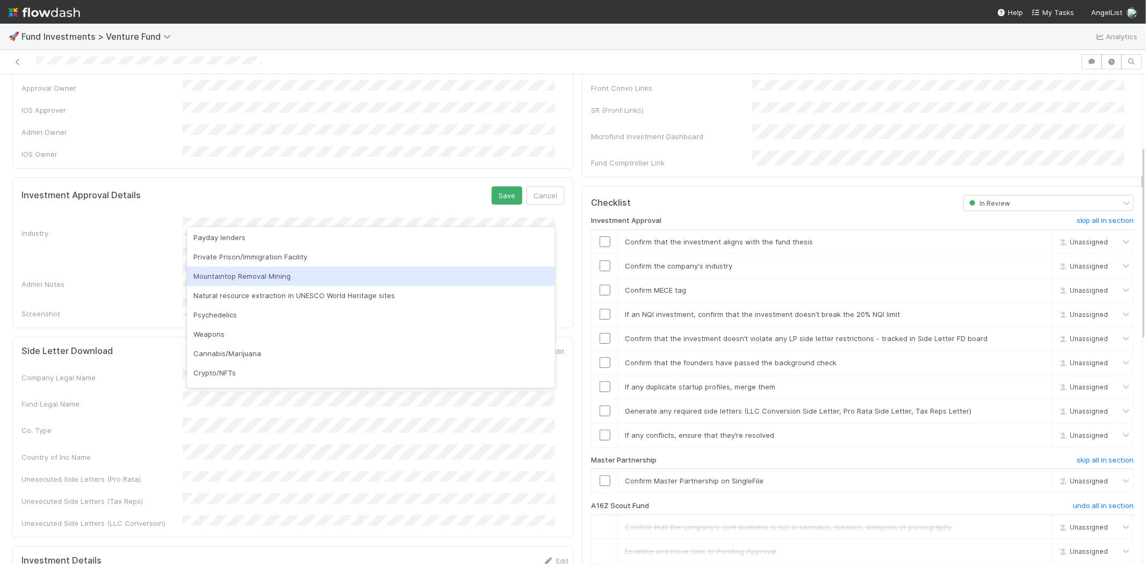
scroll to position [307, 0]
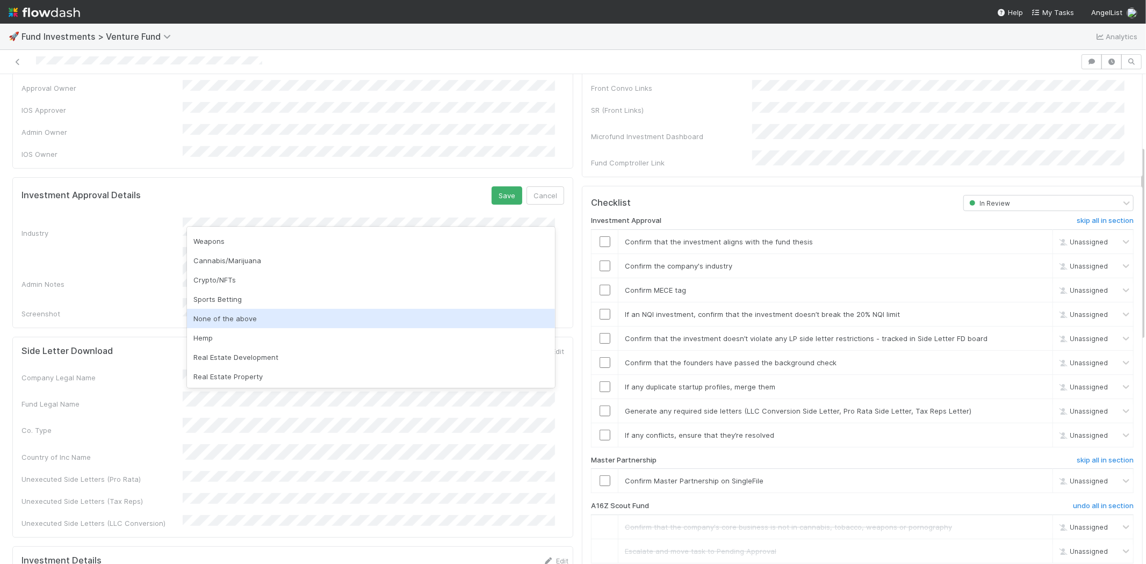
click at [249, 321] on div "None of the above" at bounding box center [371, 318] width 368 height 19
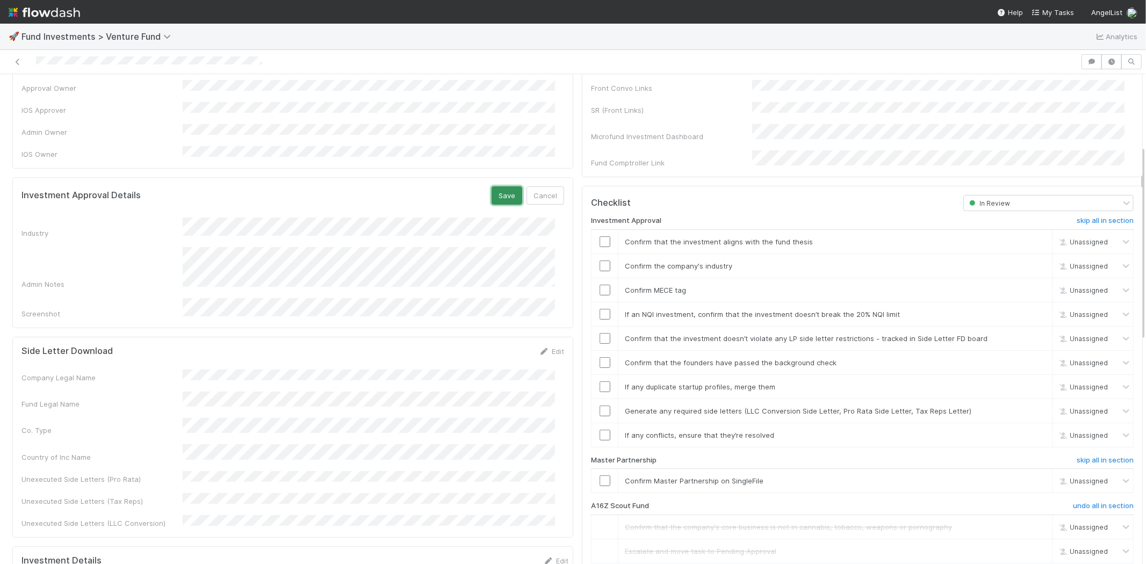
click at [498, 186] on button "Save" at bounding box center [507, 195] width 31 height 18
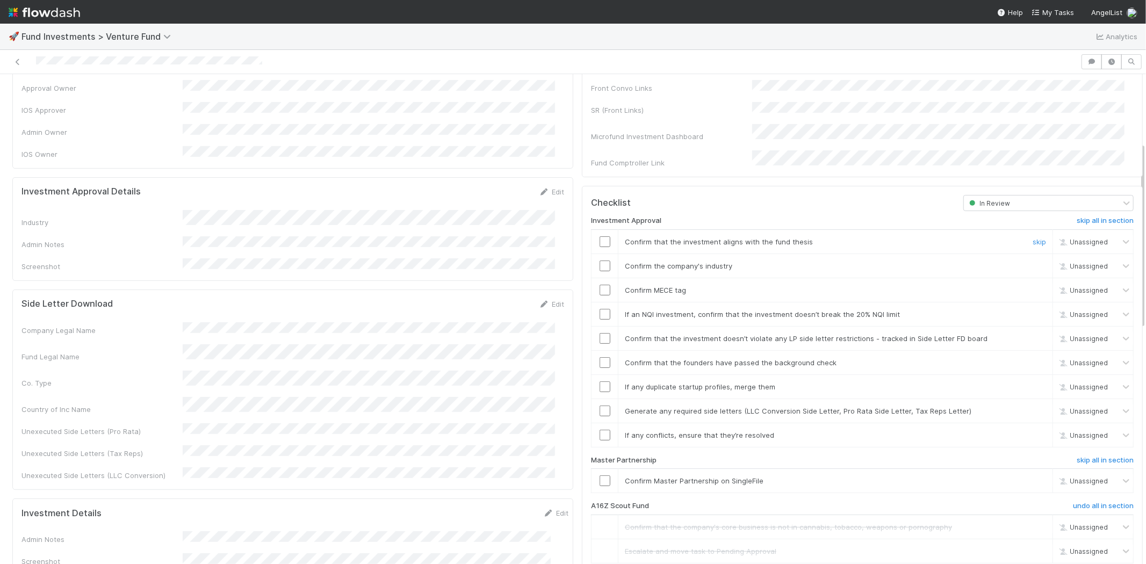
click at [600, 236] on input "checkbox" at bounding box center [605, 241] width 11 height 11
click at [600, 261] on input "checkbox" at bounding box center [605, 266] width 11 height 11
click at [600, 285] on input "checkbox" at bounding box center [605, 290] width 11 height 11
click at [600, 309] on input "checkbox" at bounding box center [605, 314] width 11 height 11
click at [600, 333] on input "checkbox" at bounding box center [605, 338] width 11 height 11
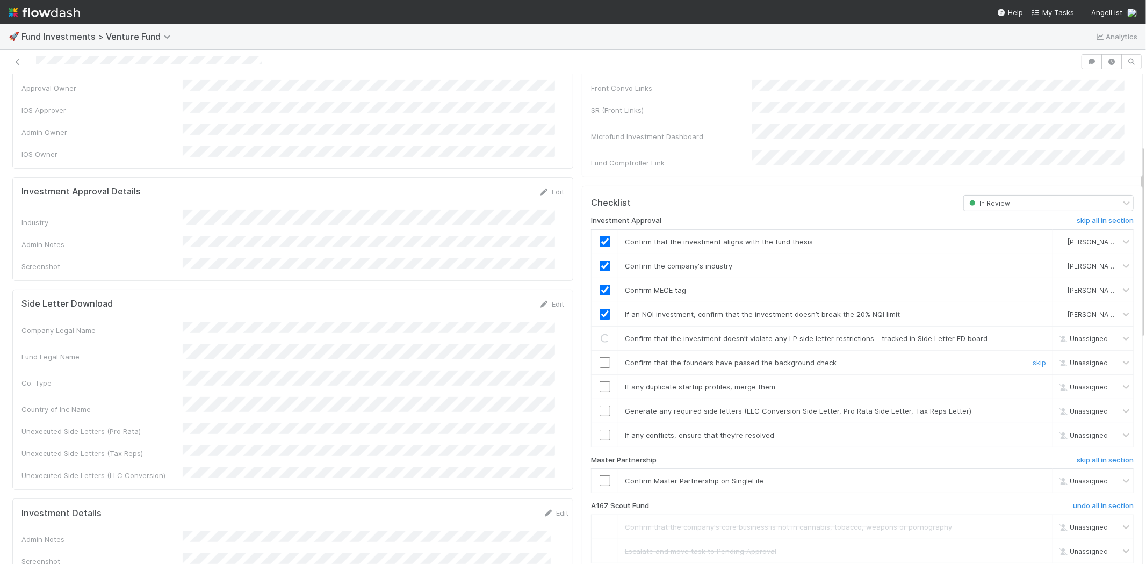
click at [600, 357] on input "checkbox" at bounding box center [605, 362] width 11 height 11
click at [600, 382] on input "checkbox" at bounding box center [605, 387] width 11 height 11
click at [600, 406] on input "checkbox" at bounding box center [605, 411] width 11 height 11
click at [600, 430] on input "checkbox" at bounding box center [605, 435] width 11 height 11
click at [600, 476] on input "checkbox" at bounding box center [605, 481] width 11 height 11
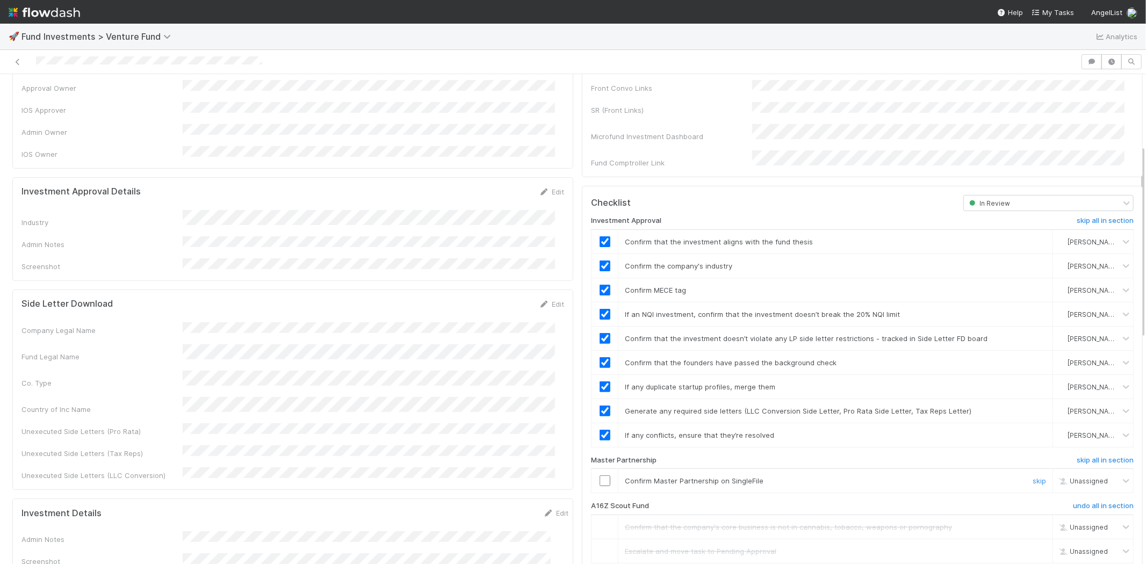
click at [600, 476] on input "checkbox" at bounding box center [605, 481] width 11 height 11
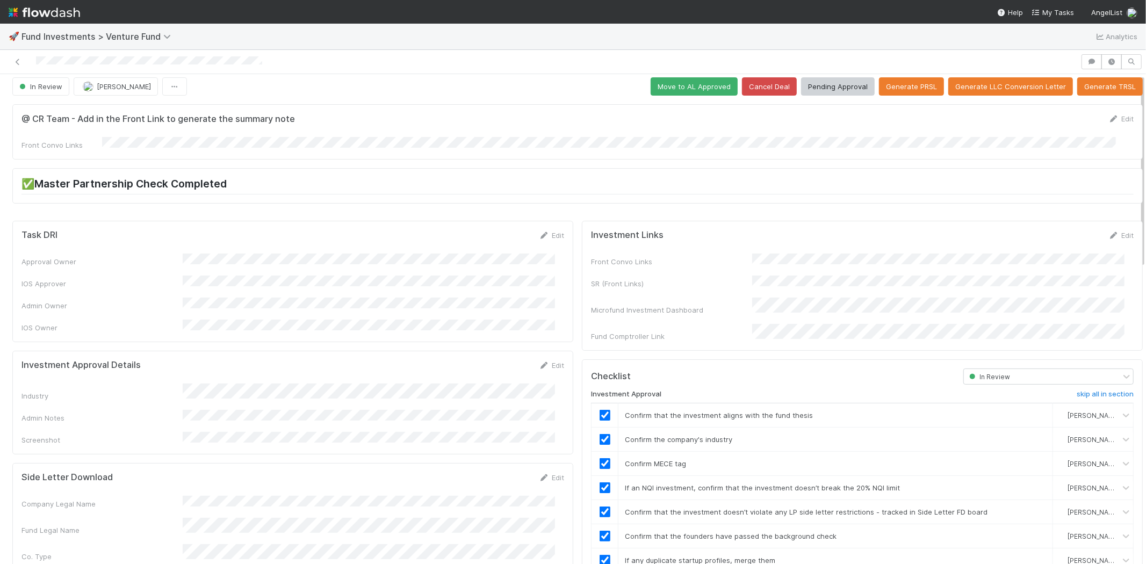
scroll to position [0, 0]
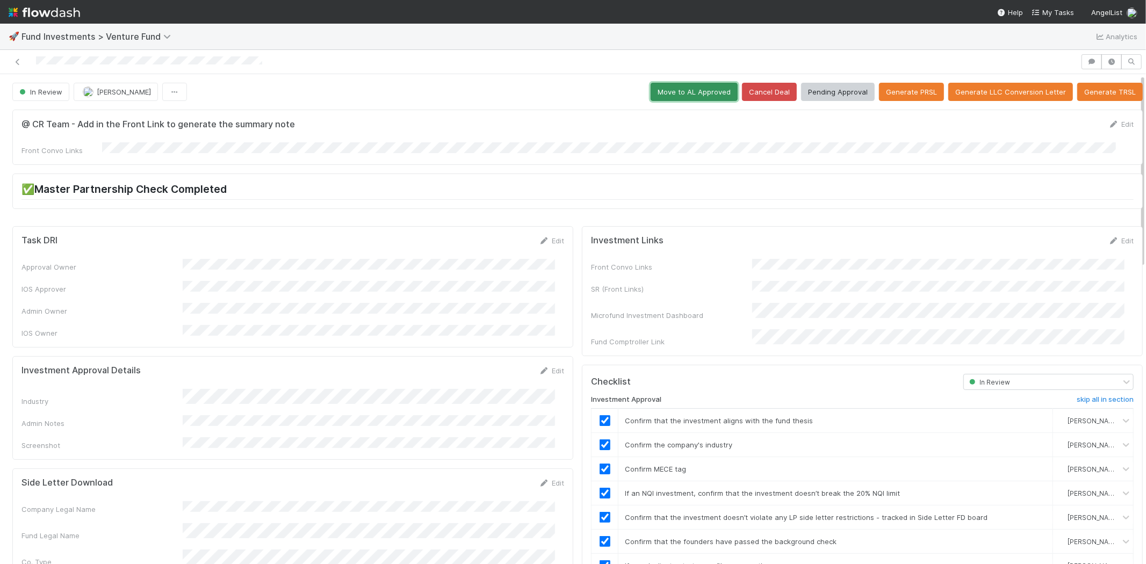
click at [679, 97] on button "Move to AL Approved" at bounding box center [694, 92] width 87 height 18
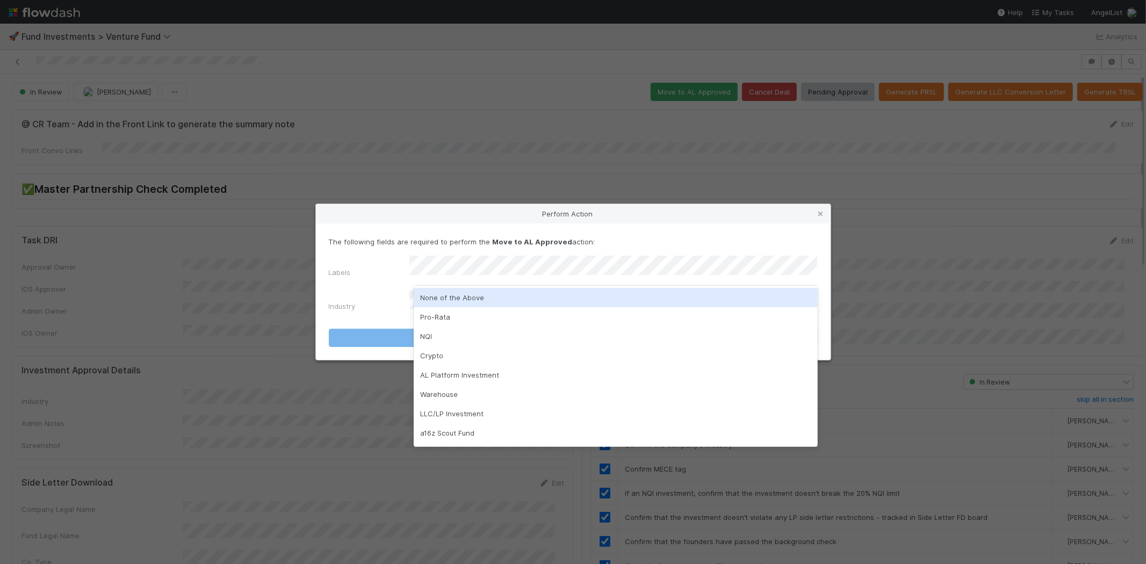
click at [441, 298] on div "None of the Above" at bounding box center [616, 297] width 404 height 19
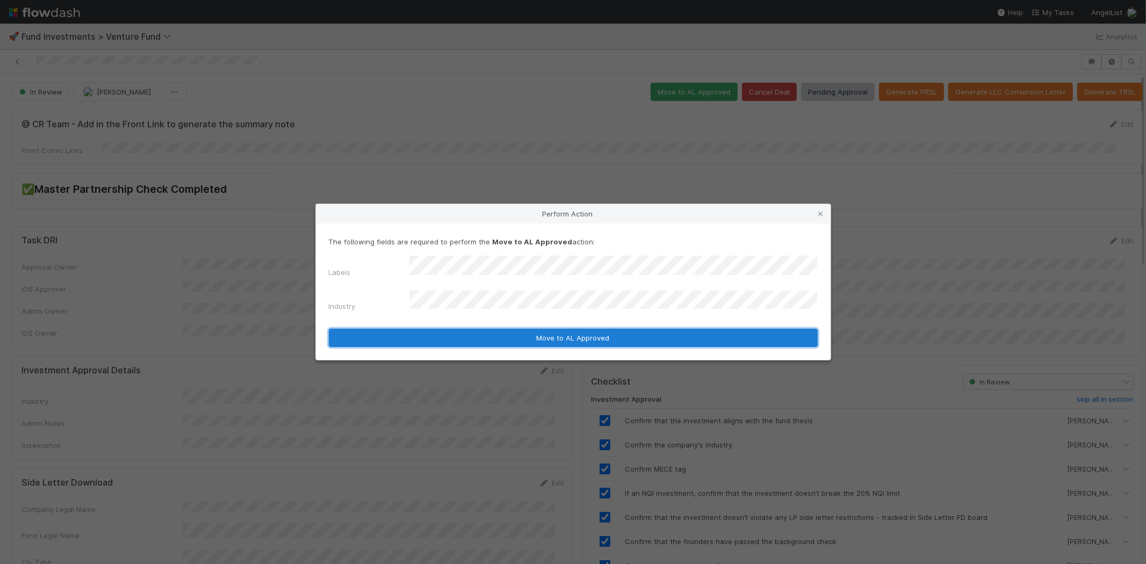
click at [435, 331] on button "Move to AL Approved" at bounding box center [573, 338] width 489 height 18
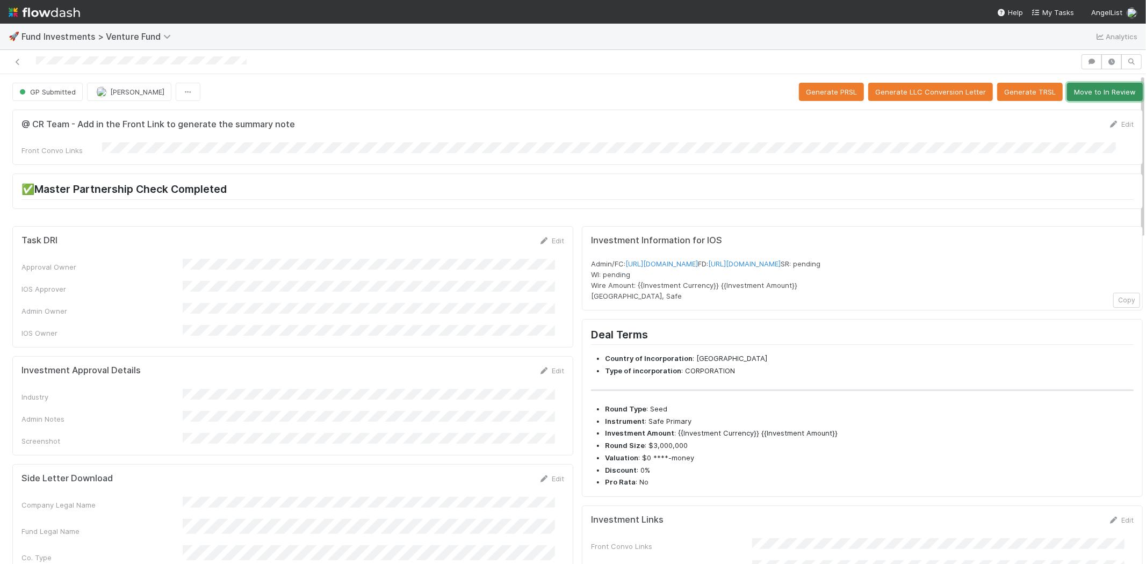
click at [1091, 95] on button "Move to In Review" at bounding box center [1105, 92] width 76 height 18
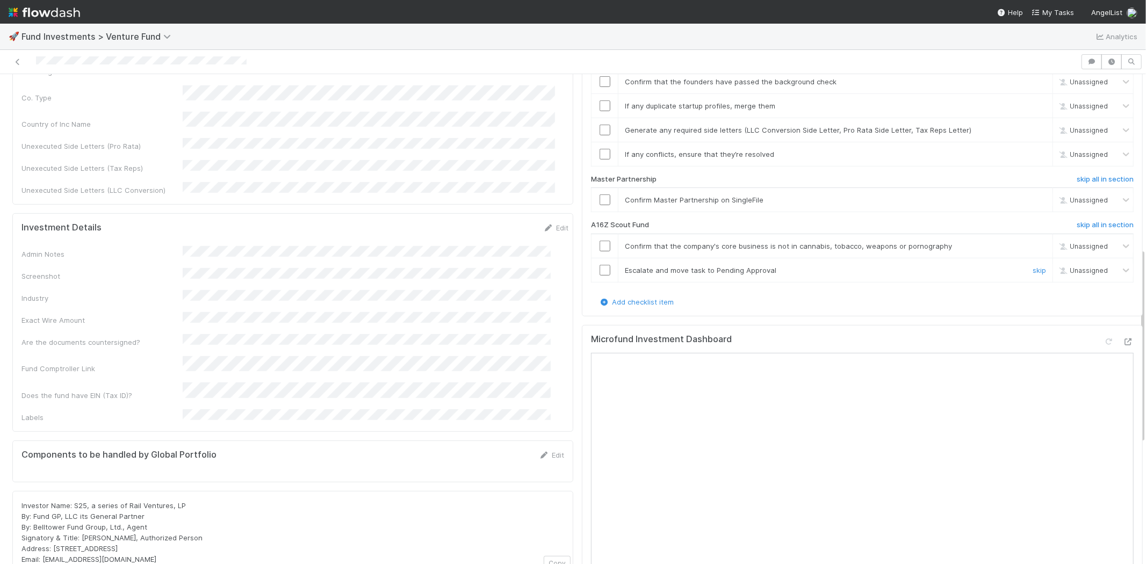
scroll to position [477, 0]
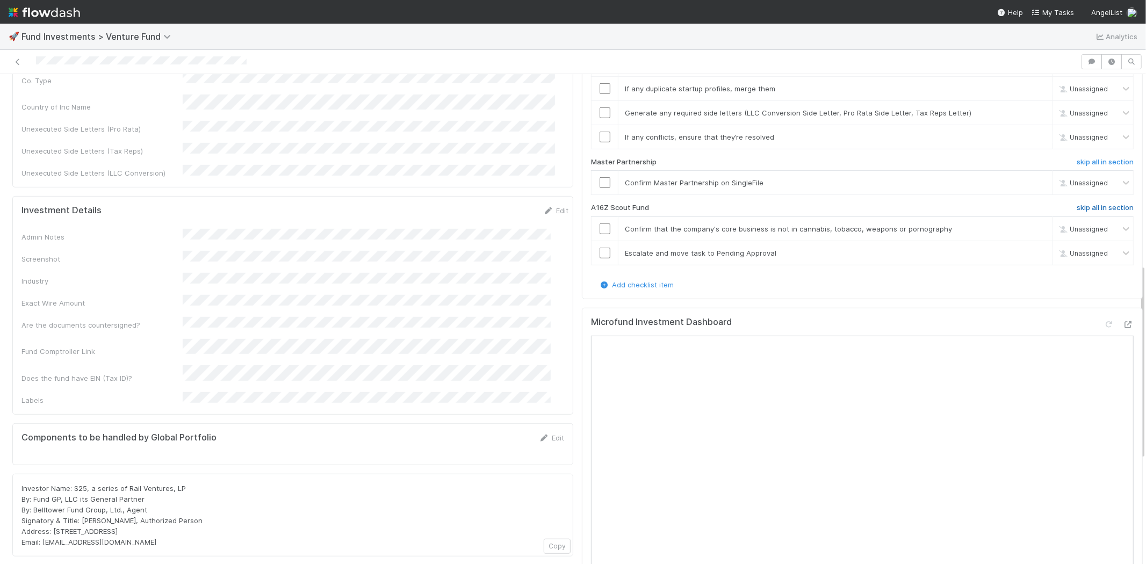
click at [1078, 204] on h6 "skip all in section" at bounding box center [1105, 208] width 57 height 9
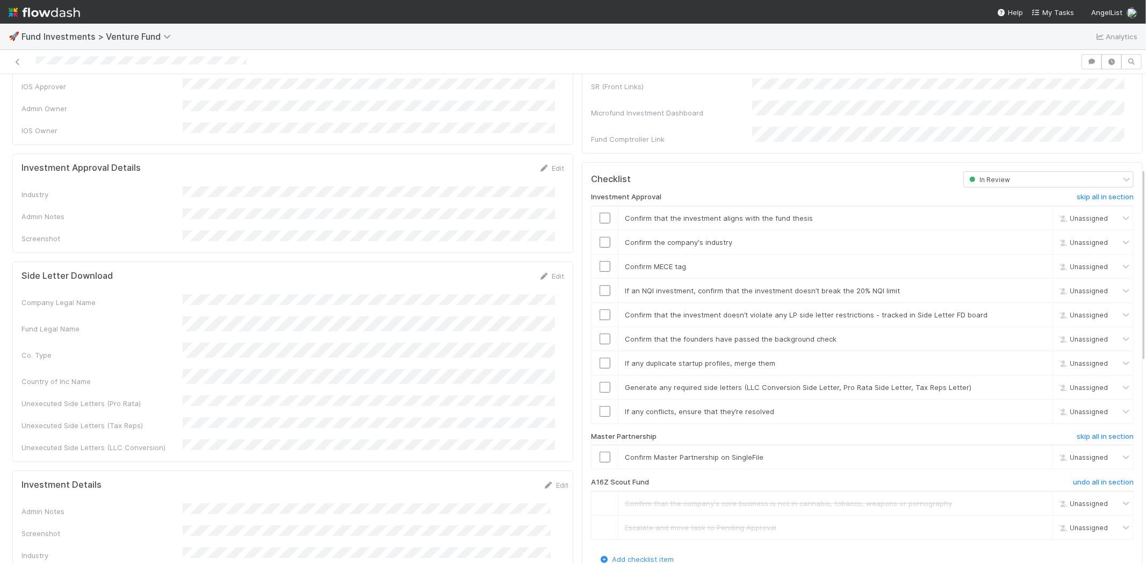
scroll to position [202, 0]
click at [544, 165] on link "Edit" at bounding box center [551, 169] width 25 height 9
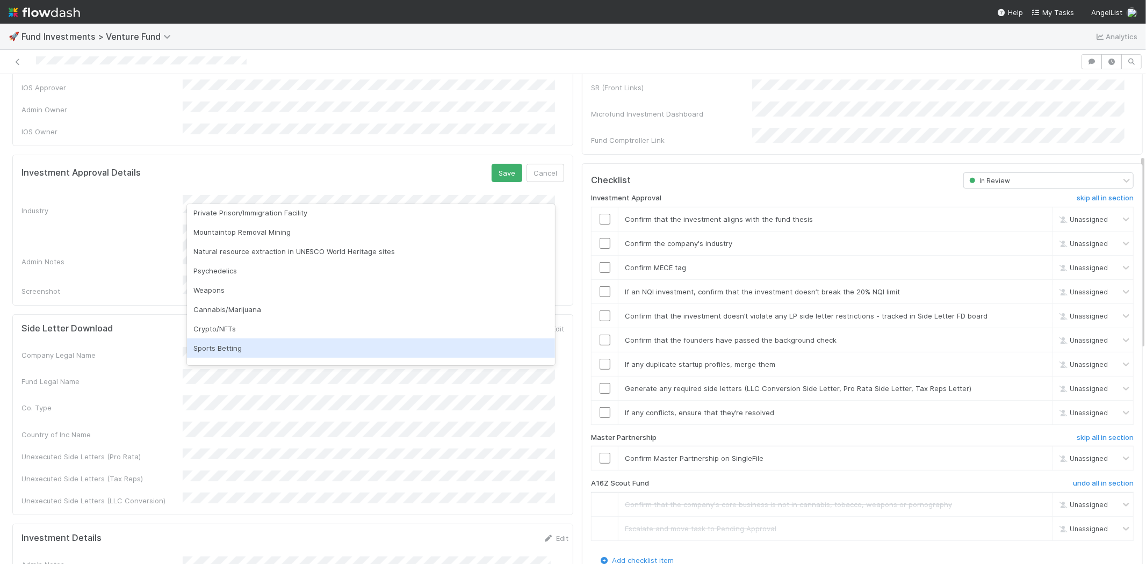
scroll to position [307, 0]
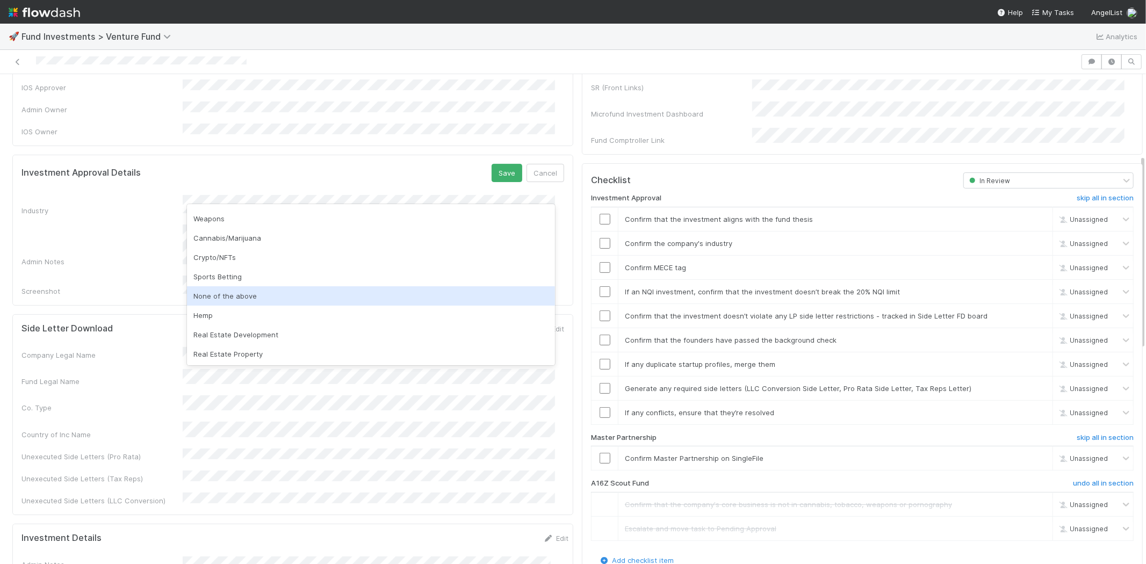
click at [233, 298] on div "None of the above" at bounding box center [371, 295] width 368 height 19
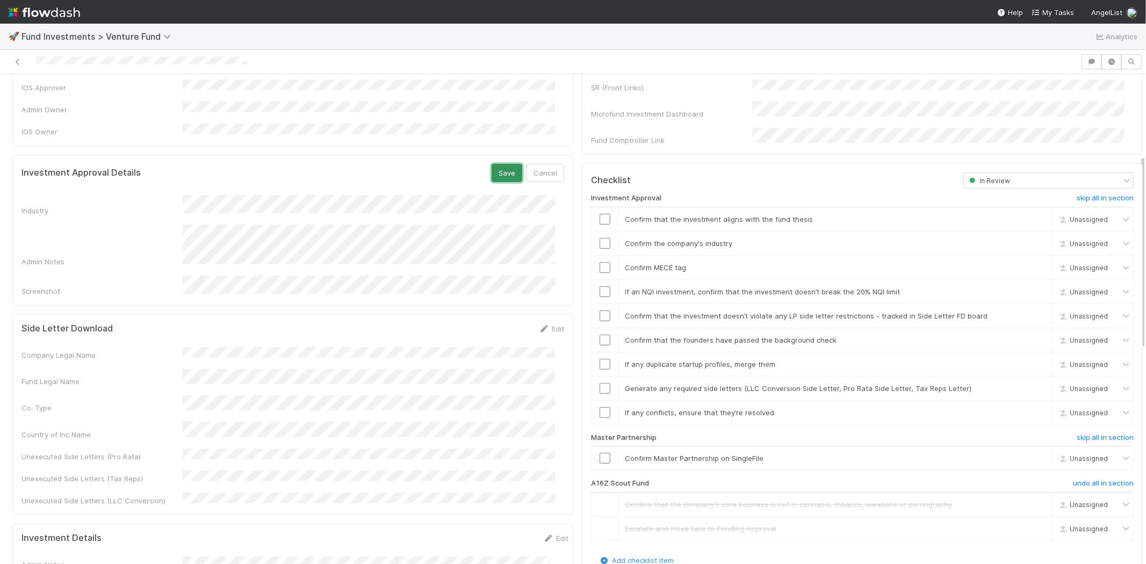
click at [497, 164] on button "Save" at bounding box center [507, 173] width 31 height 18
click at [600, 214] on input "checkbox" at bounding box center [605, 219] width 11 height 11
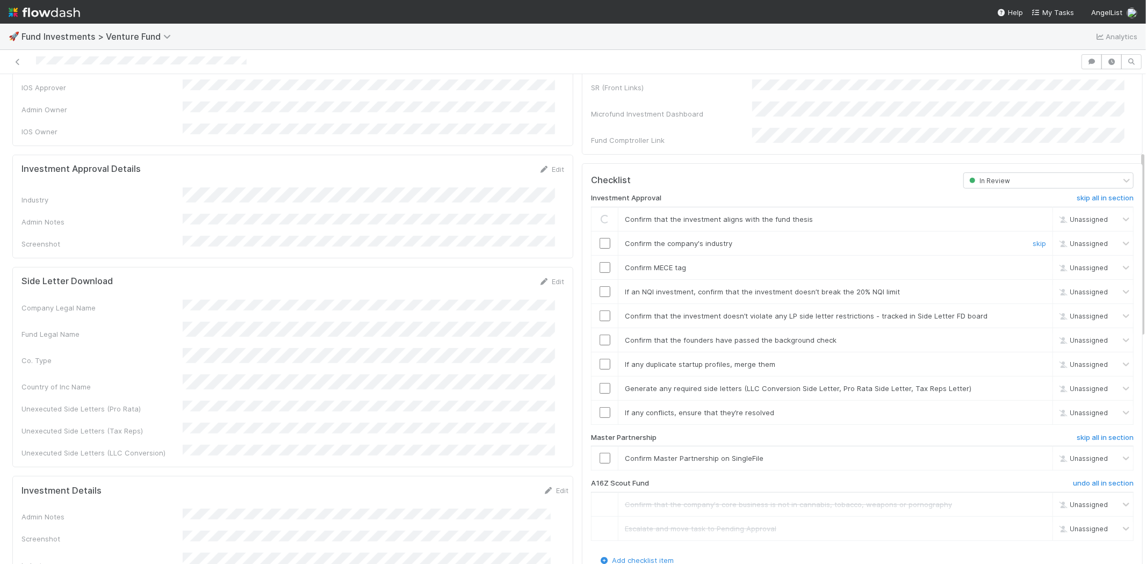
click at [600, 238] on input "checkbox" at bounding box center [605, 243] width 11 height 11
click at [600, 262] on input "checkbox" at bounding box center [605, 267] width 11 height 11
click at [600, 286] on input "checkbox" at bounding box center [605, 291] width 11 height 11
click at [600, 311] on input "checkbox" at bounding box center [605, 316] width 11 height 11
click at [600, 335] on input "checkbox" at bounding box center [605, 340] width 11 height 11
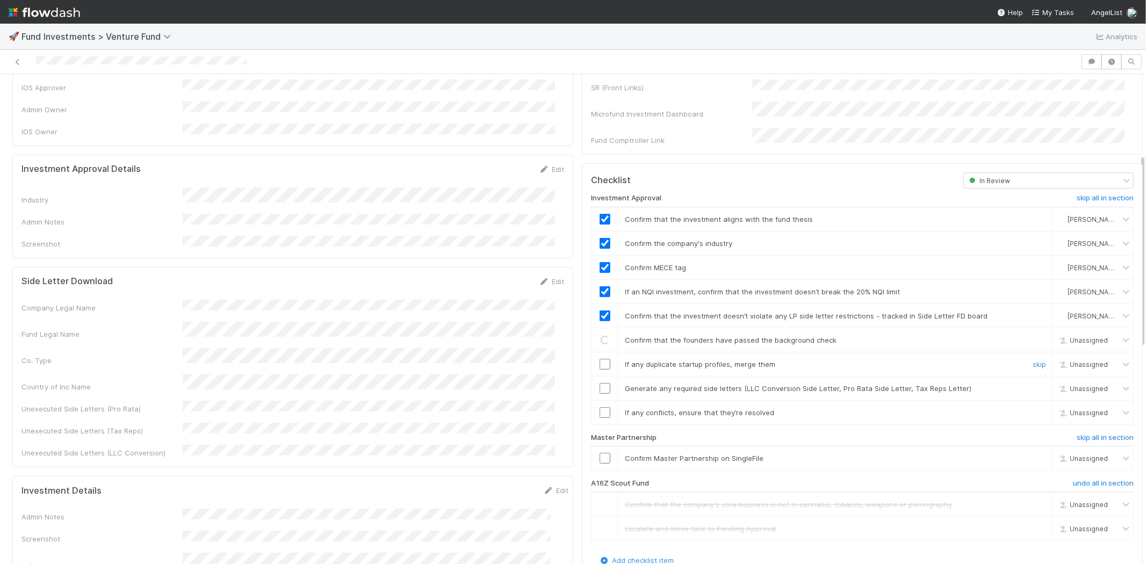
click at [600, 359] on input "checkbox" at bounding box center [605, 364] width 11 height 11
click at [600, 383] on input "checkbox" at bounding box center [605, 388] width 11 height 11
click at [600, 407] on input "checkbox" at bounding box center [605, 412] width 11 height 11
click at [600, 335] on input "checkbox" at bounding box center [605, 340] width 11 height 11
click at [600, 359] on input "checkbox" at bounding box center [605, 364] width 11 height 11
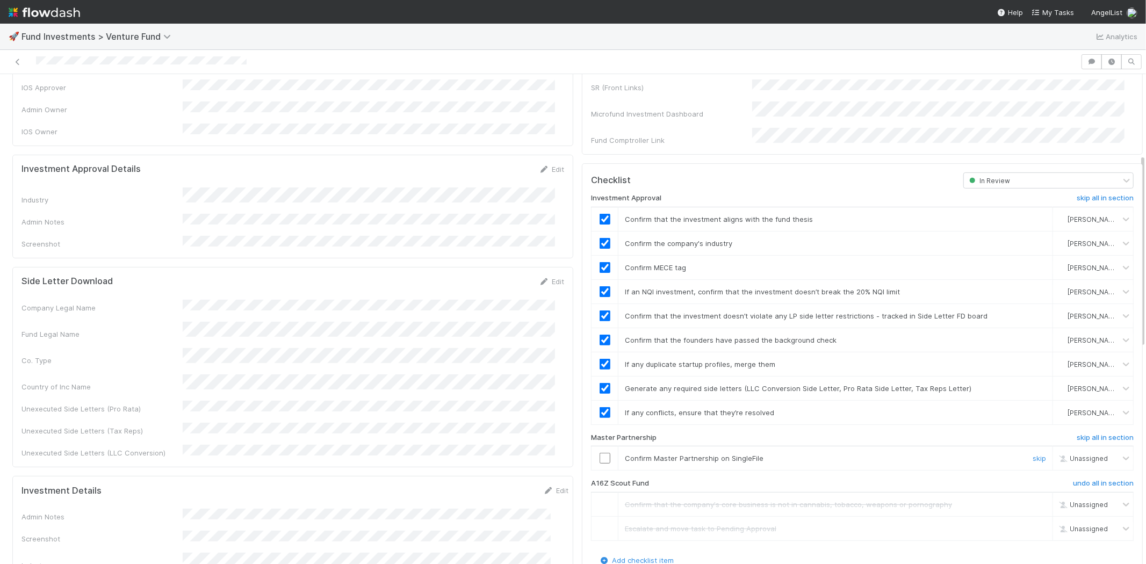
click at [600, 453] on input "checkbox" at bounding box center [605, 458] width 11 height 11
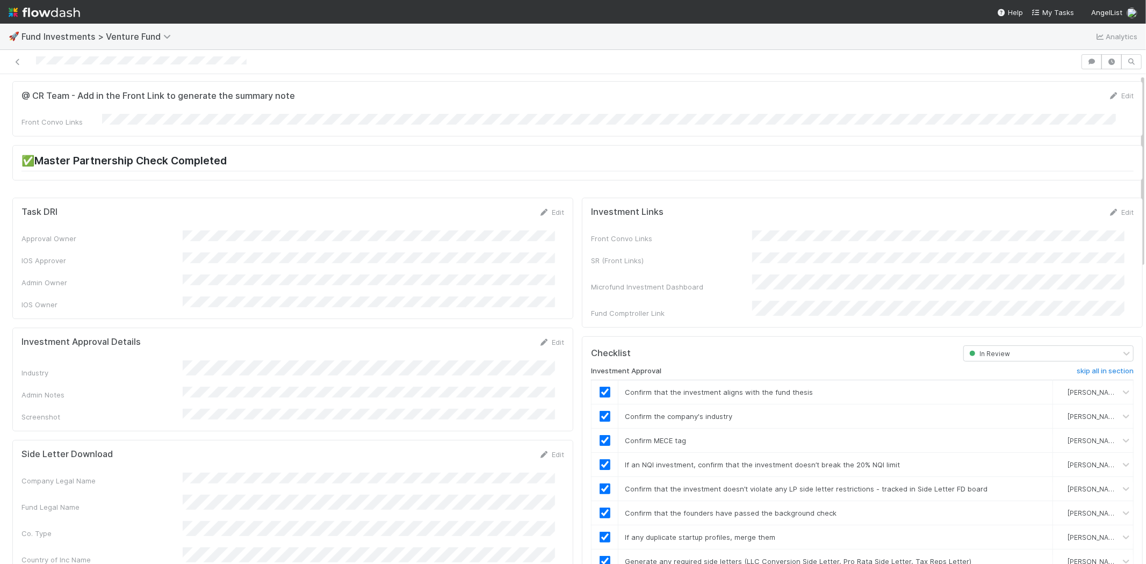
scroll to position [0, 0]
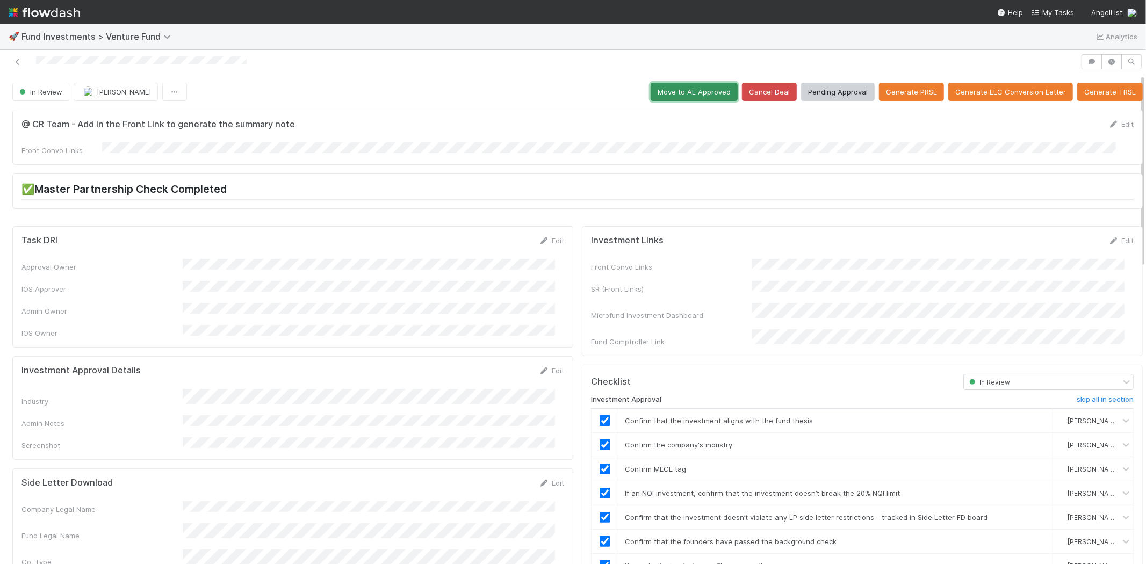
click at [662, 97] on button "Move to AL Approved" at bounding box center [694, 92] width 87 height 18
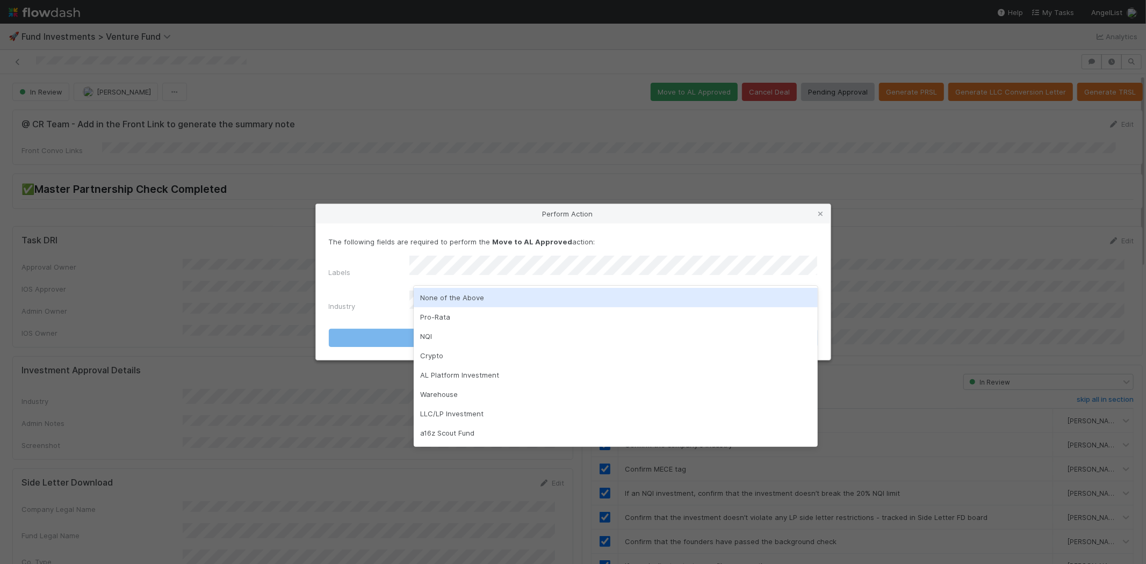
click at [451, 301] on div "None of the Above" at bounding box center [616, 297] width 404 height 19
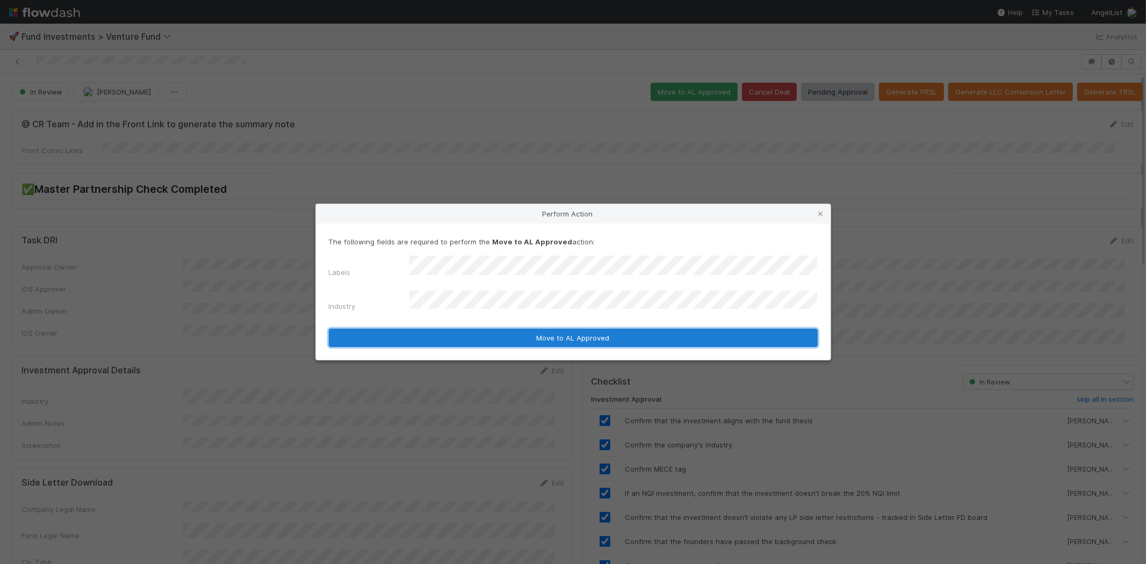
click at [437, 339] on button "Move to AL Approved" at bounding box center [573, 338] width 489 height 18
